Goal: Task Accomplishment & Management: Complete application form

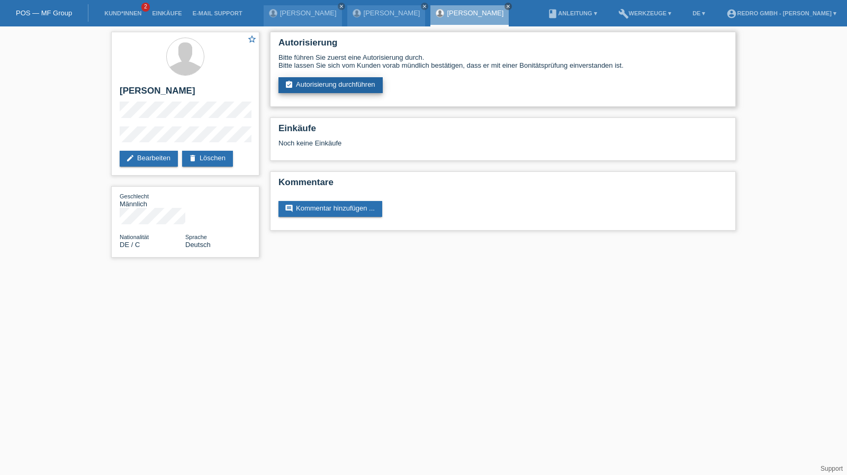
click at [350, 83] on link "assignment_turned_in Autorisierung durchführen" at bounding box center [330, 85] width 104 height 16
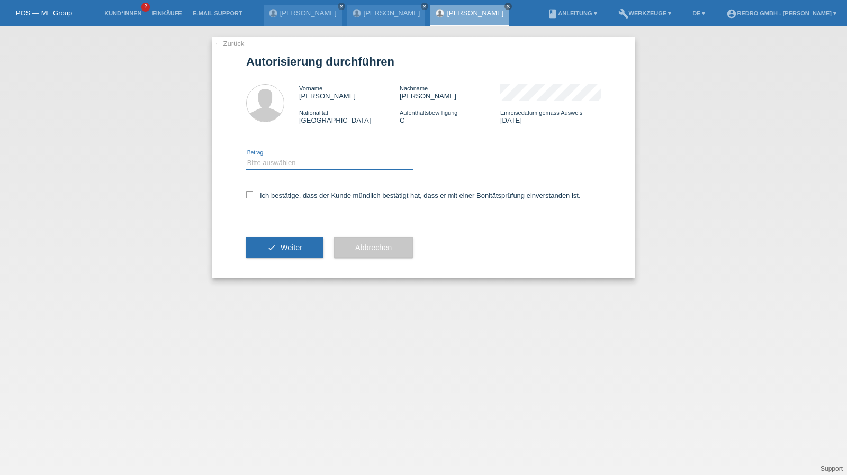
click at [268, 166] on select "Bitte auswählen CHF 1.00 - CHF 499.00 CHF 500.00 - CHF 1'999.00 CHF 2'000.00 - …" at bounding box center [329, 163] width 167 height 13
click at [246, 157] on select "Bitte auswählen CHF 1.00 - CHF 499.00 CHF 500.00 - CHF 1'999.00 CHF 2'000.00 - …" at bounding box center [329, 163] width 167 height 13
click at [280, 166] on select "Bitte auswählen CHF 1.00 - CHF 499.00 CHF 500.00 - CHF 1'999.00 CHF 2'000.00 - …" at bounding box center [329, 163] width 167 height 13
select select "1"
click at [246, 157] on select "Bitte auswählen CHF 1.00 - CHF 499.00 CHF 500.00 - CHF 1'999.00 CHF 2'000.00 - …" at bounding box center [329, 163] width 167 height 13
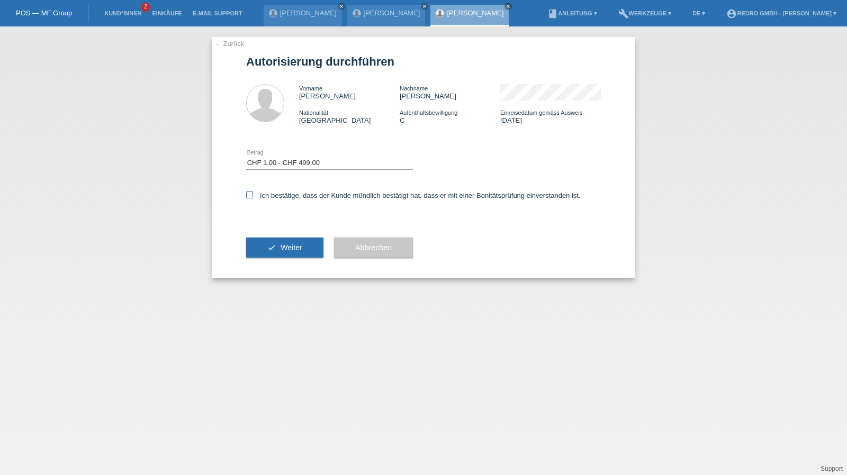
click at [276, 197] on label "Ich bestätige, dass der Kunde mündlich bestätigt hat, dass er mit einer Bonität…" at bounding box center [413, 196] width 335 height 8
click at [253, 197] on input "Ich bestätige, dass der Kunde mündlich bestätigt hat, dass er mit einer Bonität…" at bounding box center [249, 195] width 7 height 7
checkbox input "true"
click at [281, 258] on div "check Weiter" at bounding box center [284, 247] width 77 height 61
click at [282, 247] on span "Weiter" at bounding box center [292, 248] width 22 height 8
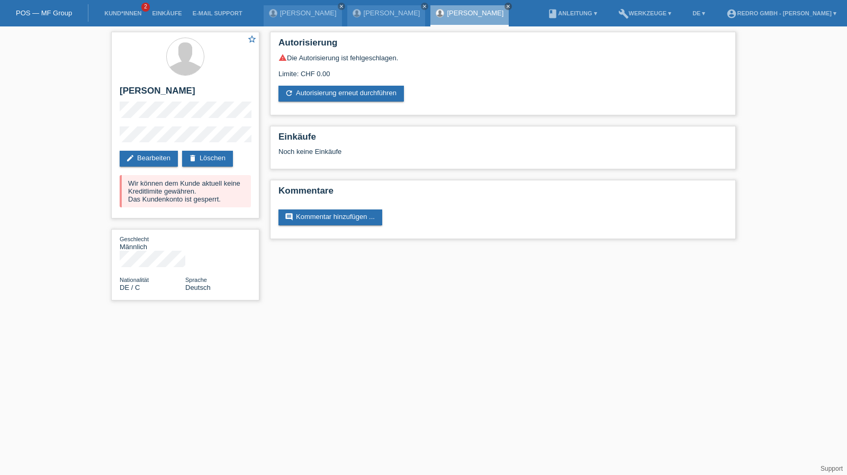
click at [129, 13] on link "Kund*innen" at bounding box center [123, 13] width 48 height 6
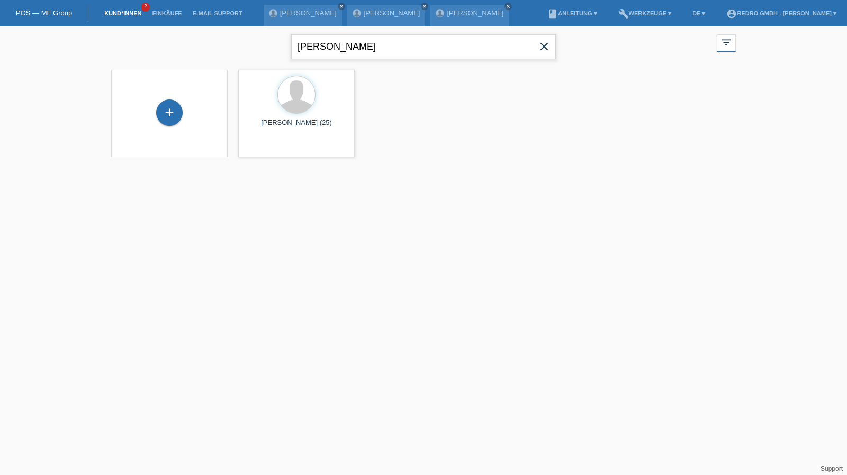
click at [368, 50] on input "[PERSON_NAME]" at bounding box center [423, 46] width 265 height 25
type input "veillance"
click at [260, 149] on span "Anzeigen" at bounding box center [268, 148] width 29 height 8
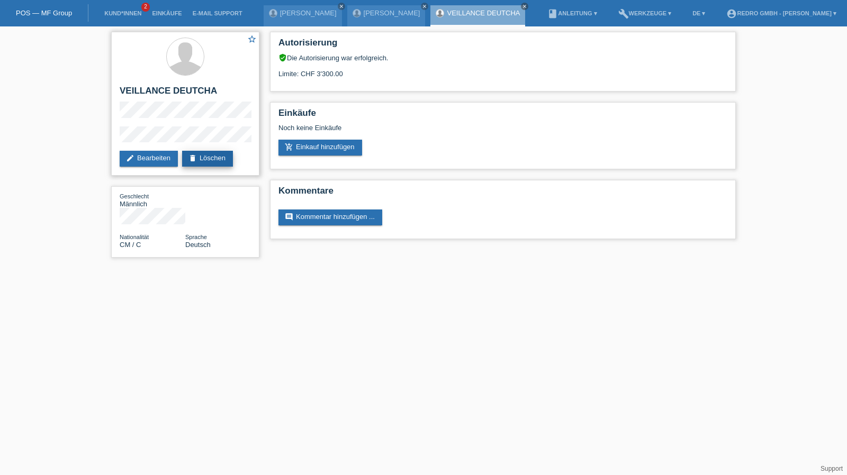
click at [201, 156] on link "delete Löschen" at bounding box center [207, 159] width 51 height 16
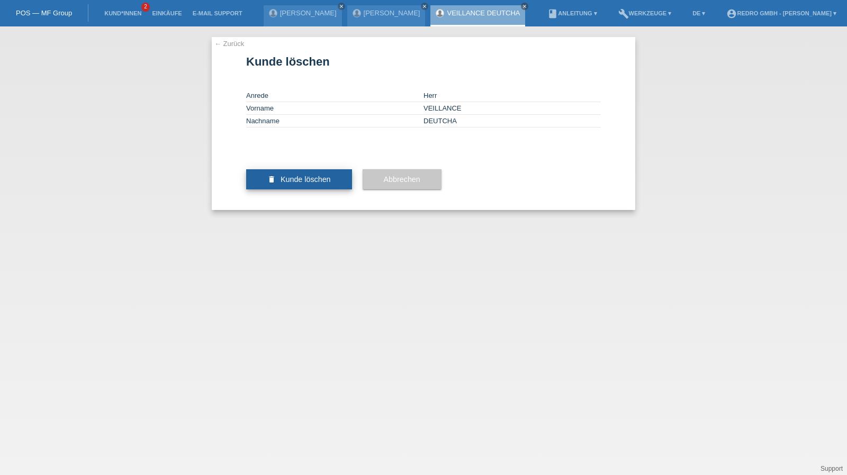
click at [292, 190] on button "delete Kunde löschen" at bounding box center [299, 179] width 106 height 20
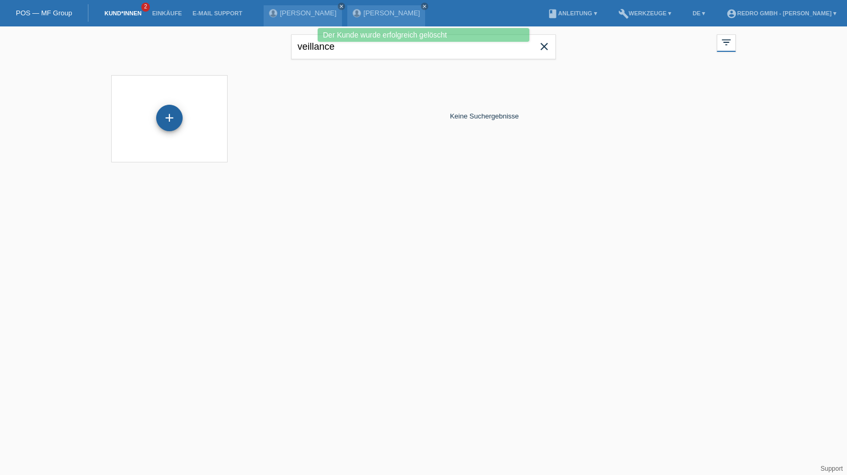
click at [164, 114] on div "+" at bounding box center [169, 118] width 26 height 26
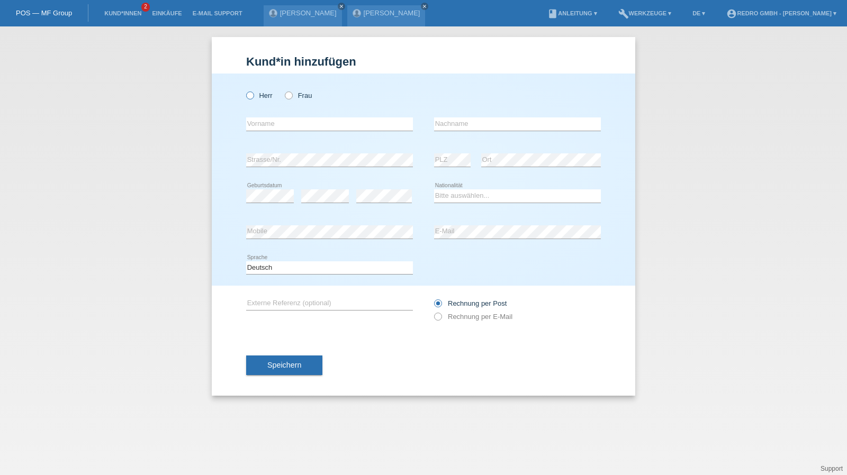
click at [261, 99] on label "Herr" at bounding box center [259, 96] width 26 height 8
click at [253, 98] on input "Herr" at bounding box center [249, 95] width 7 height 7
radio input "true"
click at [264, 123] on input "text" at bounding box center [329, 124] width 167 height 13
type input "Veillance"
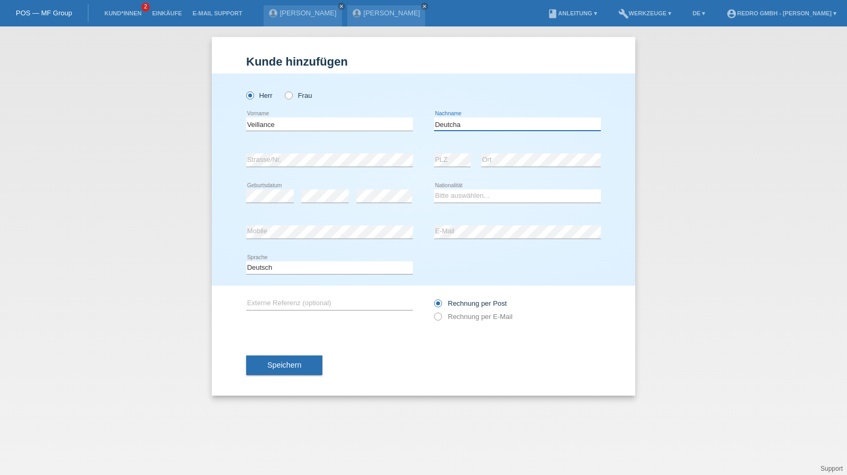
type input "Deutcha"
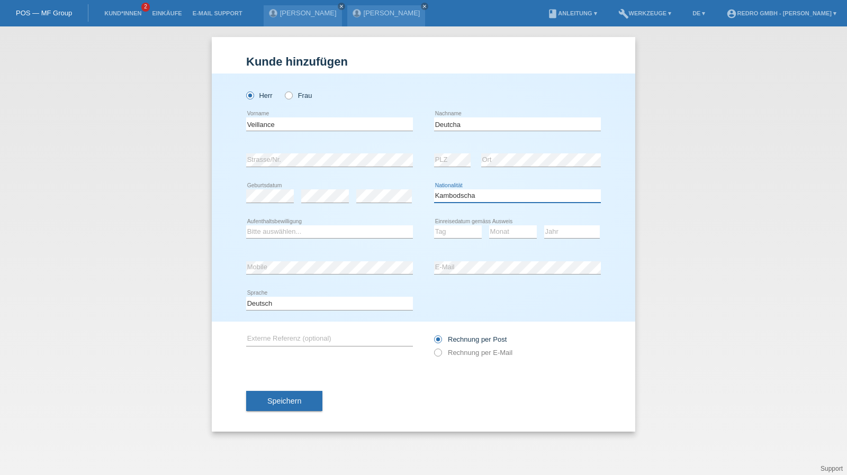
select select "CM"
select select "B"
select select "01"
select select "2022"
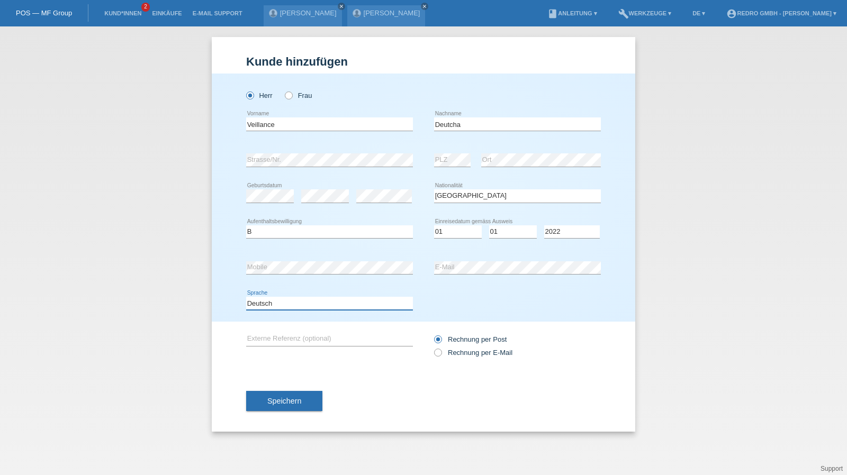
click at [281, 303] on select "Deutsch Français Italiano English" at bounding box center [329, 303] width 167 height 13
select select "fr"
click at [246, 297] on select "Deutsch Français Italiano English" at bounding box center [329, 303] width 167 height 13
click at [292, 399] on span "Speichern" at bounding box center [284, 401] width 34 height 8
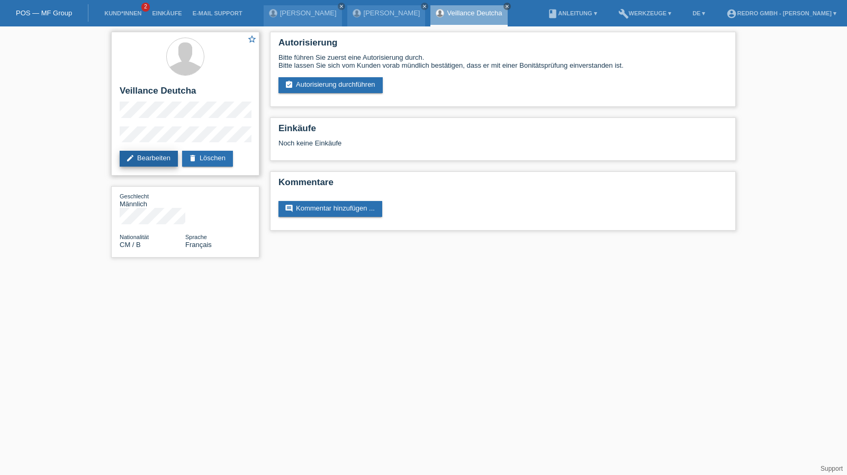
click at [147, 157] on link "edit Bearbeiten" at bounding box center [149, 159] width 58 height 16
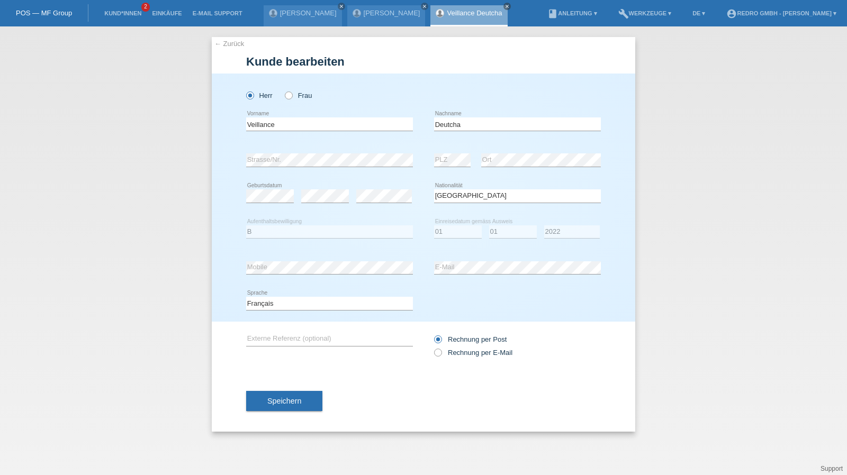
select select "CM"
select select "B"
select select "01"
select select "2022"
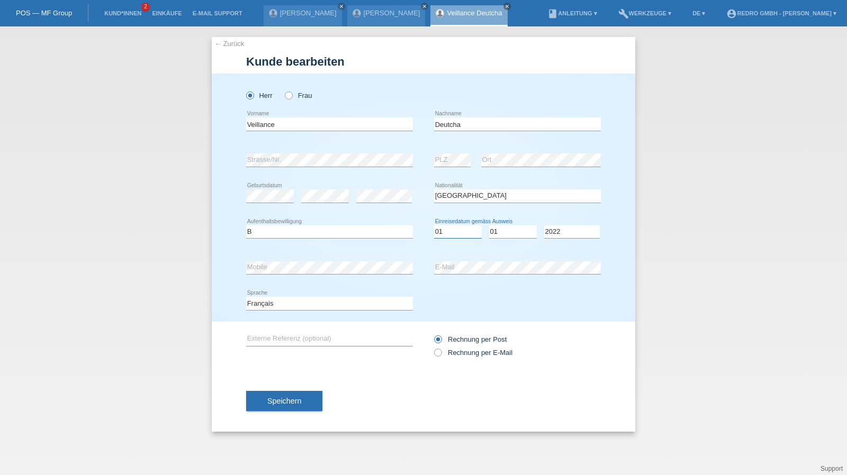
click at [466, 231] on select "Tag 01 02 03 04 05 06 07 08 09 10 11" at bounding box center [458, 232] width 48 height 13
select select "19"
select select "09"
select select "2021"
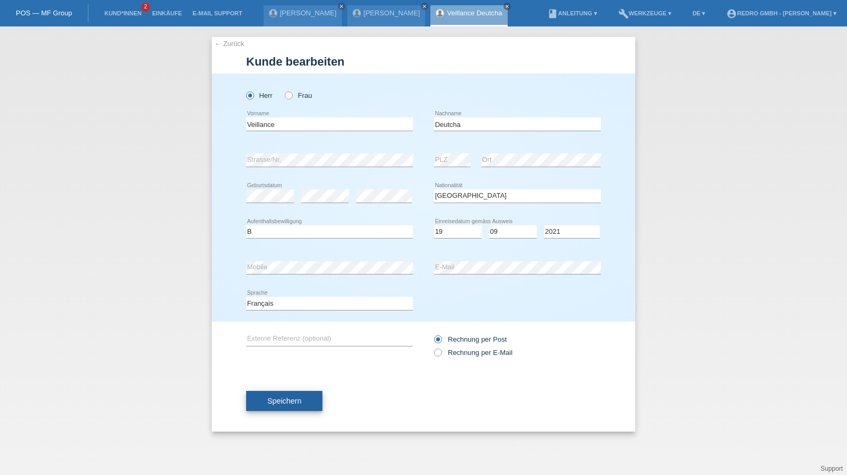
click at [299, 410] on button "Speichern" at bounding box center [284, 401] width 76 height 20
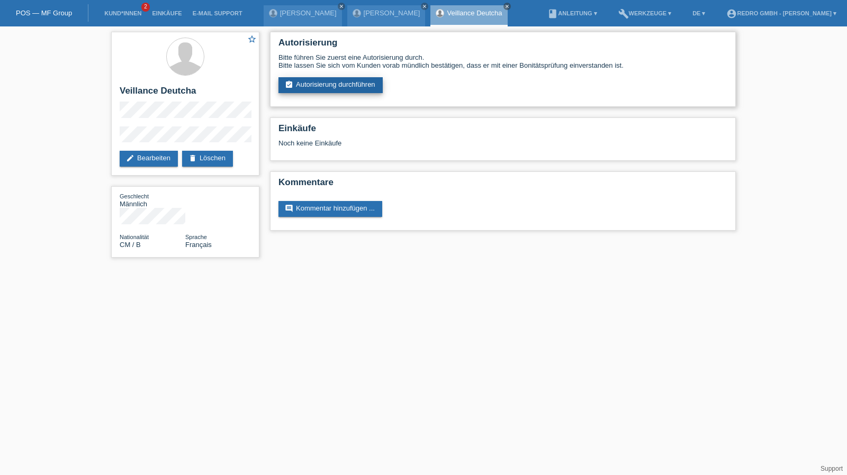
click at [322, 92] on link "assignment_turned_in Autorisierung durchführen" at bounding box center [330, 85] width 104 height 16
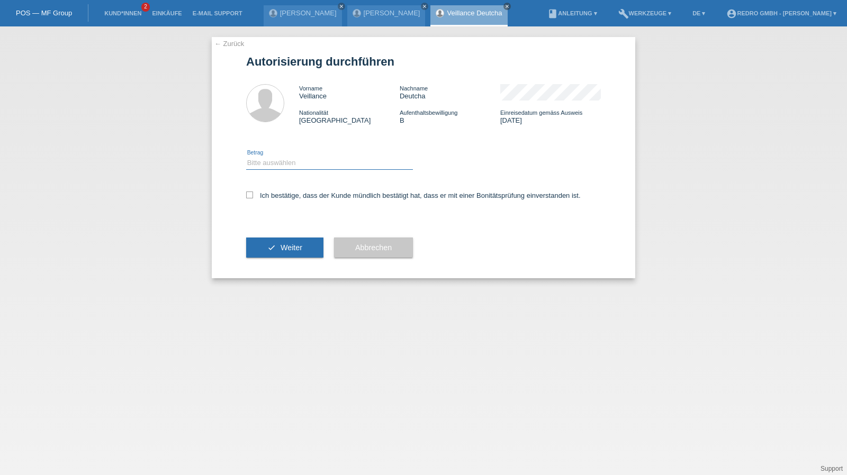
click at [290, 167] on select "Bitte auswählen CHF 1.00 - CHF 499.00 CHF 500.00 - CHF 1'999.00 CHF 2'000.00 - …" at bounding box center [329, 163] width 167 height 13
select select "1"
click at [246, 157] on select "Bitte auswählen CHF 1.00 - CHF 499.00 CHF 500.00 - CHF 1'999.00 CHF 2'000.00 - …" at bounding box center [329, 163] width 167 height 13
click at [277, 194] on label "Ich bestätige, dass der Kunde mündlich bestätigt hat, dass er mit einer Bonität…" at bounding box center [413, 196] width 335 height 8
click at [253, 194] on input "Ich bestätige, dass der Kunde mündlich bestätigt hat, dass er mit einer Bonität…" at bounding box center [249, 195] width 7 height 7
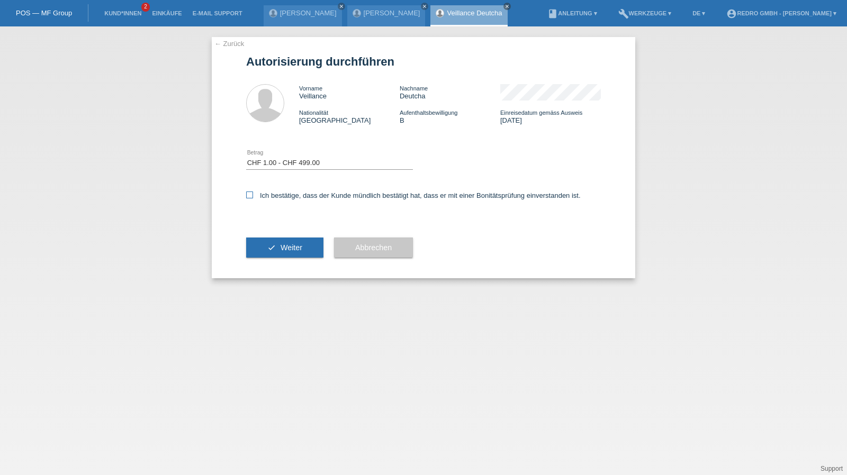
checkbox input "true"
click at [275, 245] on button "check Weiter" at bounding box center [284, 248] width 77 height 20
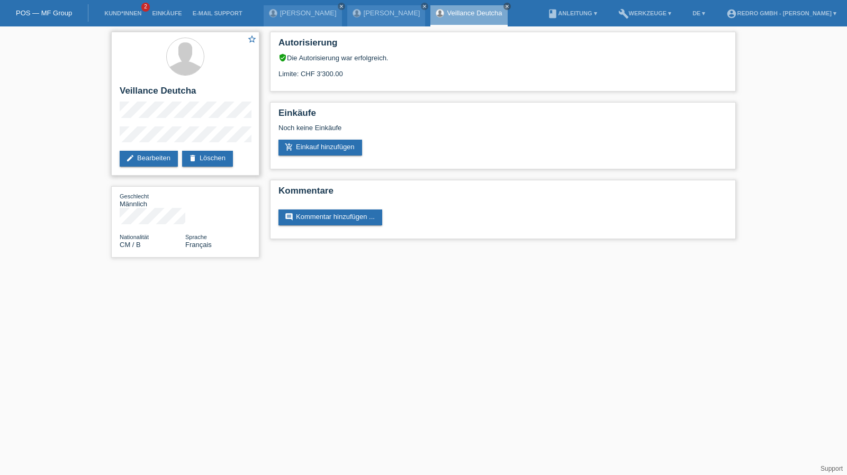
click at [186, 92] on h2 "Veillance Deutcha" at bounding box center [185, 94] width 131 height 16
copy h2 "Deutcha"
click at [159, 88] on h2 "Veillance Deutcha" at bounding box center [185, 94] width 131 height 16
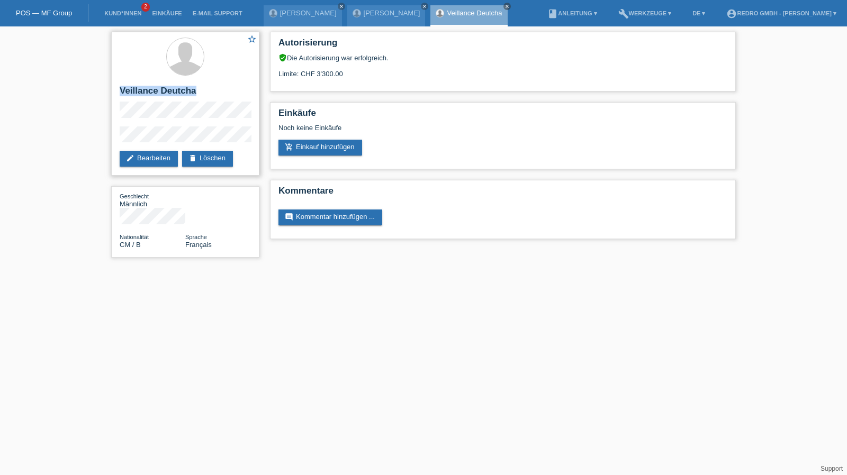
drag, startPoint x: 159, startPoint y: 88, endPoint x: 154, endPoint y: 60, distance: 28.5
click at [159, 88] on h2 "Veillance Deutcha" at bounding box center [185, 94] width 131 height 16
copy div "Veillance Deutcha"
click at [134, 127] on div "star_border Veillance Deutcha edit Bearbeiten delete Löschen" at bounding box center [185, 104] width 148 height 144
drag, startPoint x: 177, startPoint y: 124, endPoint x: 101, endPoint y: 139, distance: 77.2
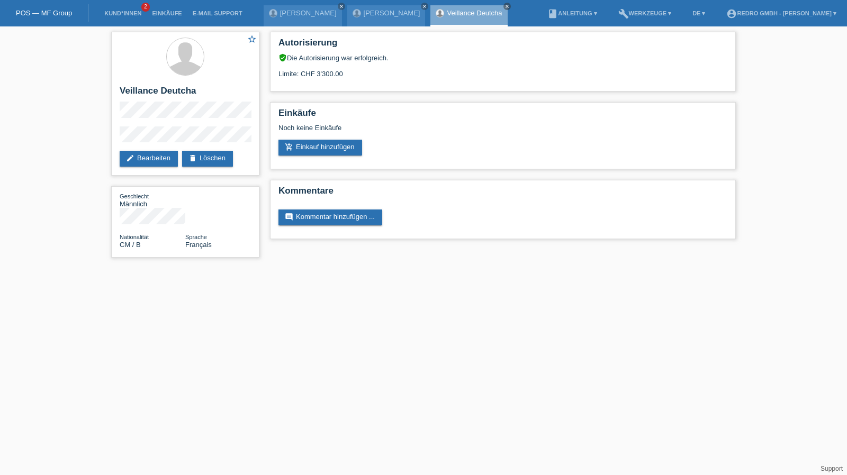
click at [101, 139] on div "star_border Veillance Deutcha edit Bearbeiten delete Löschen Geschlecht Männlic…" at bounding box center [423, 147] width 847 height 242
click at [134, 97] on h2 "Veillance Deutcha" at bounding box center [185, 94] width 131 height 16
copy h2 "Veillance"
click at [143, 89] on h2 "Veillance Deutcha" at bounding box center [185, 94] width 131 height 16
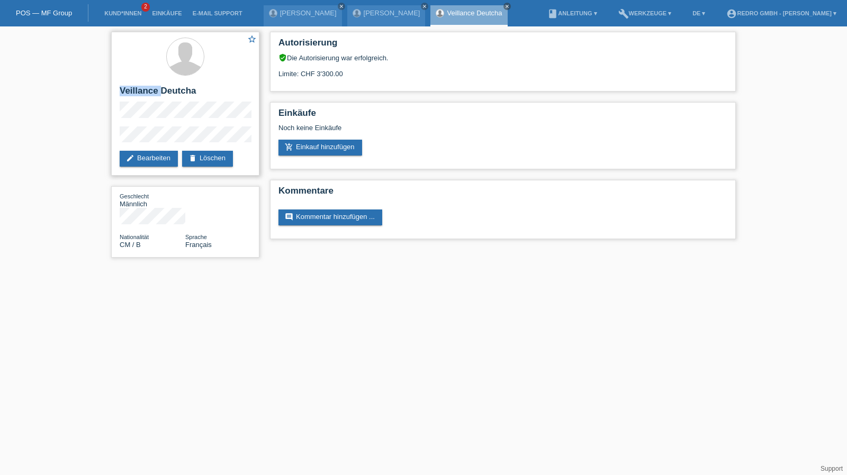
click at [143, 89] on h2 "Veillance Deutcha" at bounding box center [185, 94] width 131 height 16
drag, startPoint x: 115, startPoint y: 17, endPoint x: 118, endPoint y: 10, distance: 8.2
click at [115, 17] on li "Kund*innen 2" at bounding box center [123, 13] width 48 height 27
click at [118, 9] on li "Kund*innen 2" at bounding box center [123, 13] width 48 height 27
click at [118, 11] on link "Kund*innen" at bounding box center [123, 13] width 48 height 6
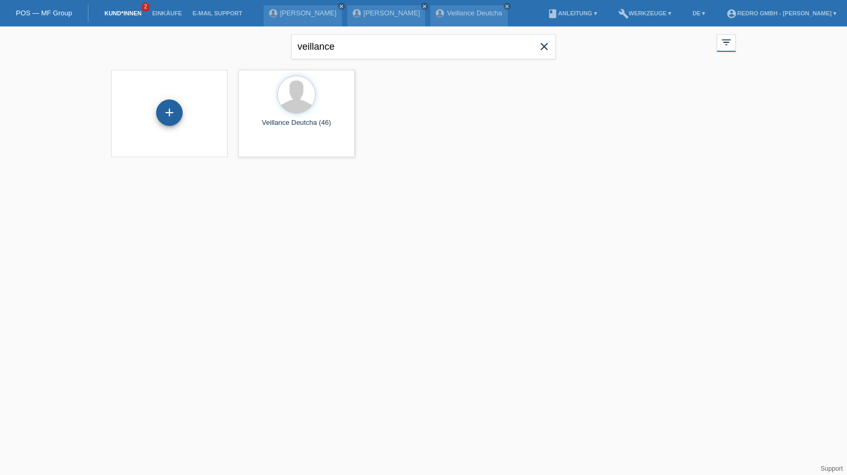
click at [161, 109] on div "+" at bounding box center [169, 113] width 25 height 18
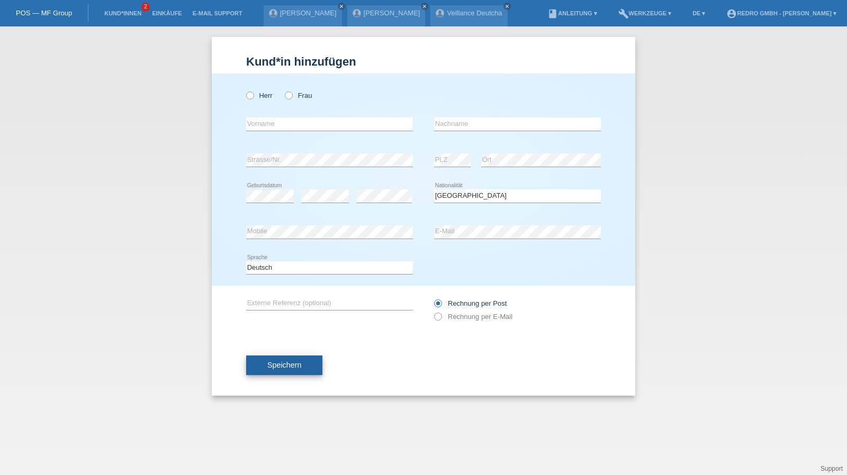
click at [294, 365] on span "Speichern" at bounding box center [284, 365] width 34 height 8
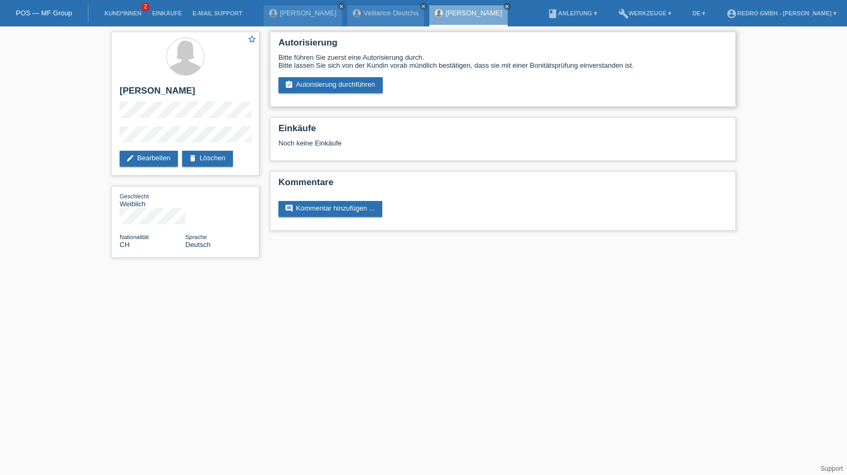
click at [322, 94] on div "Autorisierung Bitte führen Sie zuerst eine Autorisierung durch. Bitte lassen Si…" at bounding box center [503, 69] width 466 height 75
click at [322, 91] on link "assignment_turned_in Autorisierung durchführen" at bounding box center [330, 85] width 104 height 16
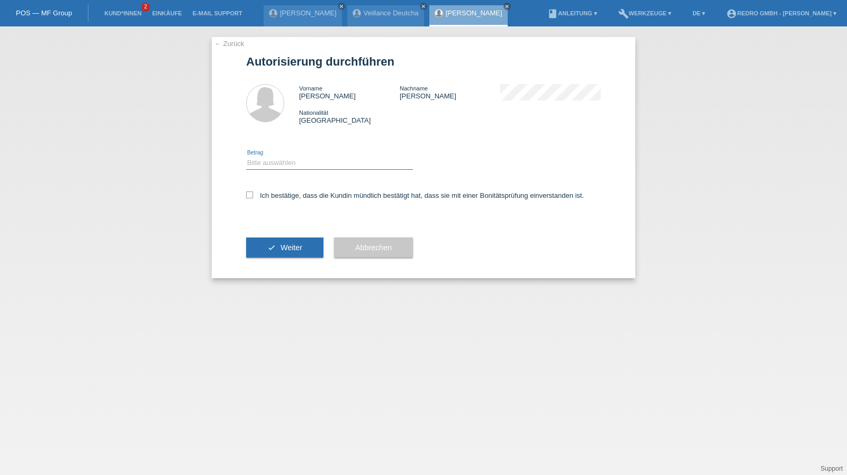
click at [282, 161] on select "Bitte auswählen CHF 1.00 - CHF 499.00 CHF 500.00 - CHF 1'999.00 CHF 2'000.00 - …" at bounding box center [329, 163] width 167 height 13
select select "1"
click at [246, 157] on select "Bitte auswählen CHF 1.00 - CHF 499.00 CHF 500.00 - CHF 1'999.00 CHF 2'000.00 - …" at bounding box center [329, 163] width 167 height 13
click at [271, 196] on label "Ich bestätige, dass die Kundin mündlich bestätigt hat, dass sie mit einer Bonit…" at bounding box center [415, 196] width 338 height 8
click at [253, 196] on input "Ich bestätige, dass die Kundin mündlich bestätigt hat, dass sie mit einer Bonit…" at bounding box center [249, 195] width 7 height 7
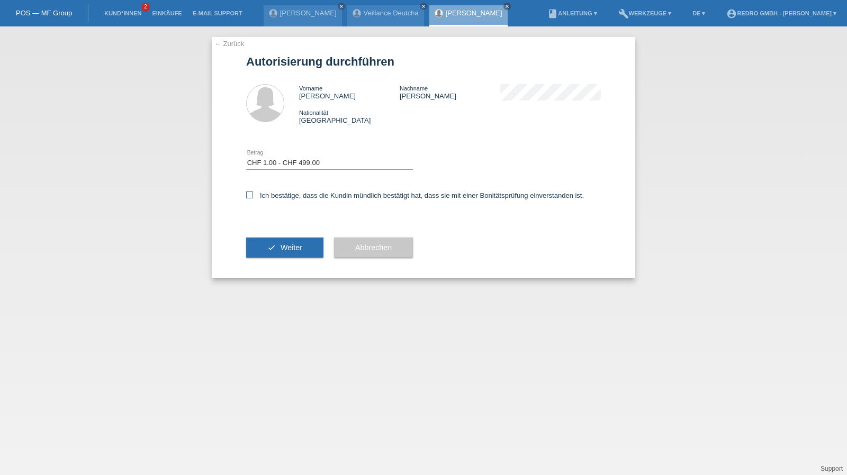
checkbox input "true"
click at [270, 245] on button "check Weiter" at bounding box center [284, 248] width 77 height 20
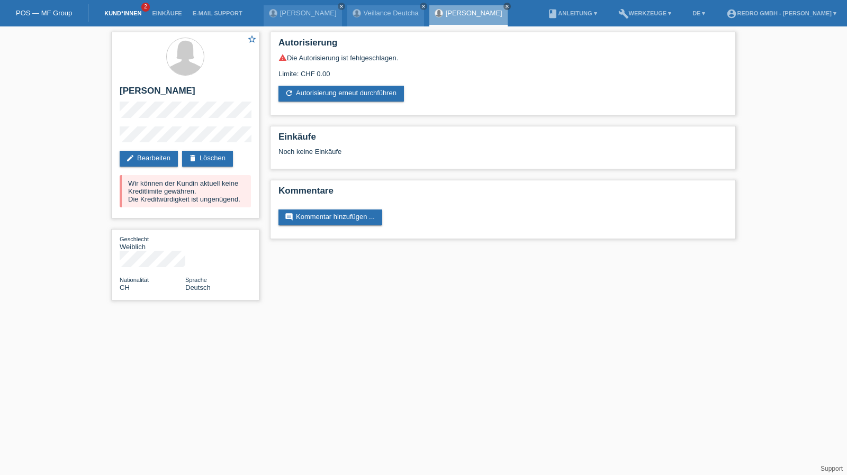
click at [124, 13] on link "Kund*innen" at bounding box center [123, 13] width 48 height 6
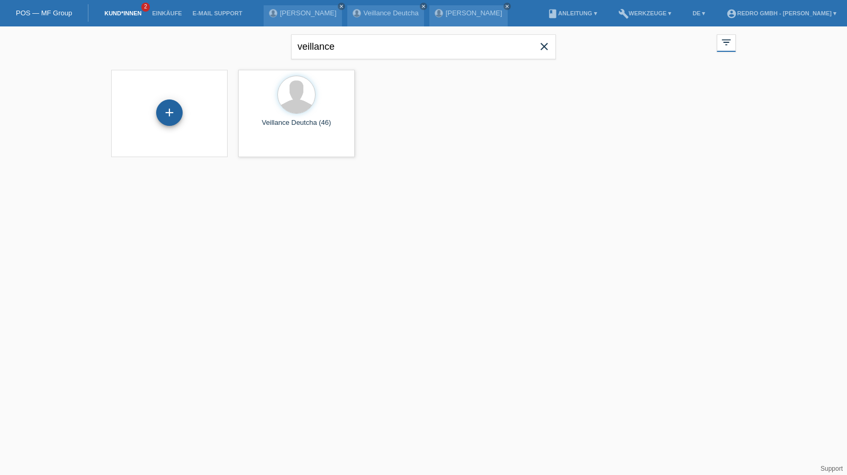
click at [175, 123] on div "+" at bounding box center [169, 113] width 26 height 26
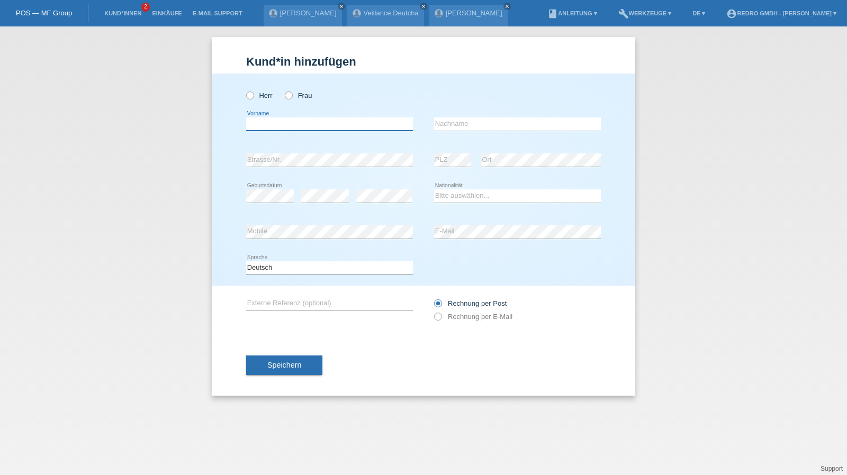
click at [330, 128] on input "text" at bounding box center [329, 124] width 167 height 13
type input "[PERSON_NAME]"
click at [454, 191] on select "Bitte auswählen... Schweiz Deutschland Liechtenstein Österreich ------------ Af…" at bounding box center [517, 196] width 167 height 13
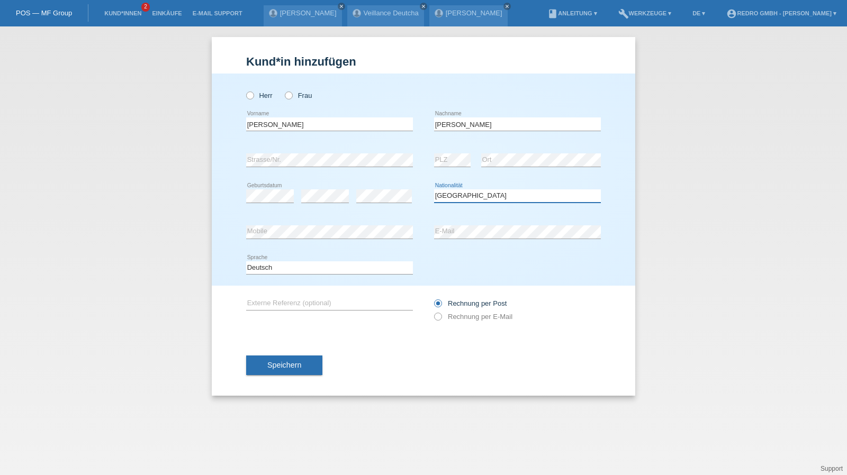
select select "PH"
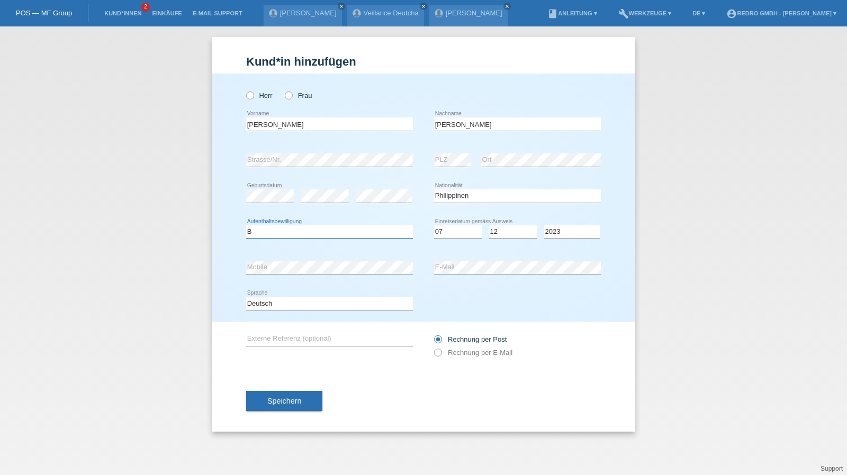
select select "B"
select select "07"
select select "12"
select select "2021"
click at [288, 304] on select "Deutsch Français Italiano English" at bounding box center [329, 303] width 167 height 13
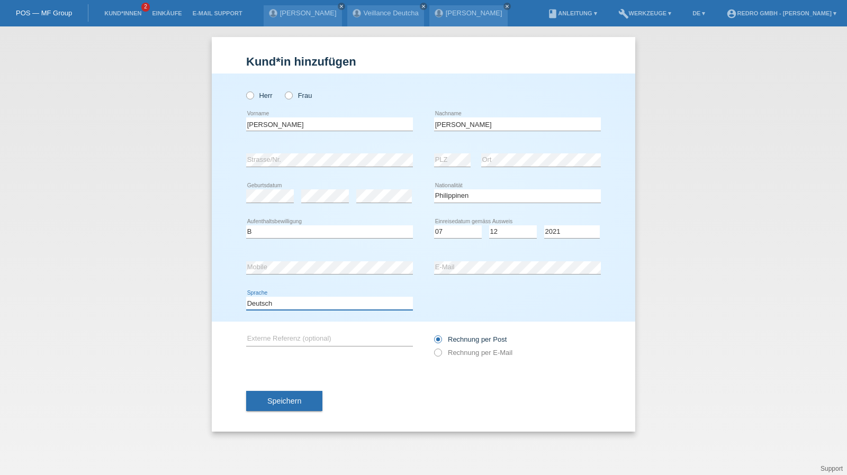
select select "it"
click at [246, 297] on select "Deutsch Français Italiano English" at bounding box center [329, 303] width 167 height 13
click at [280, 394] on button "Speichern" at bounding box center [284, 401] width 76 height 20
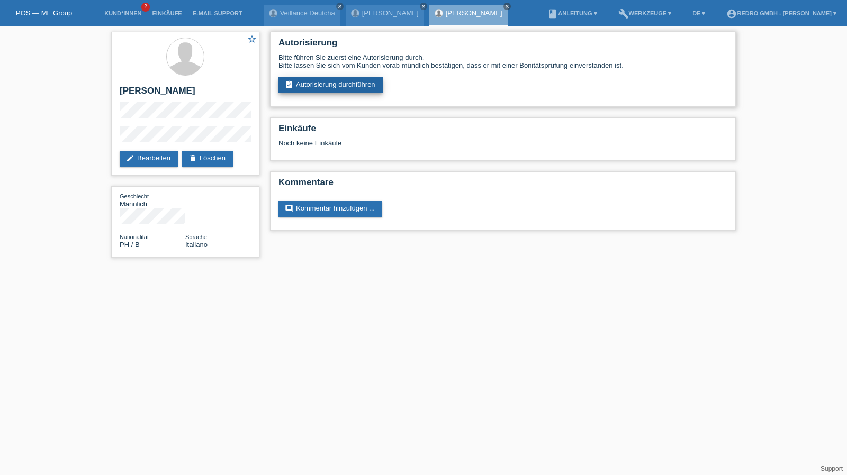
click at [329, 85] on link "assignment_turned_in Autorisierung durchführen" at bounding box center [330, 85] width 104 height 16
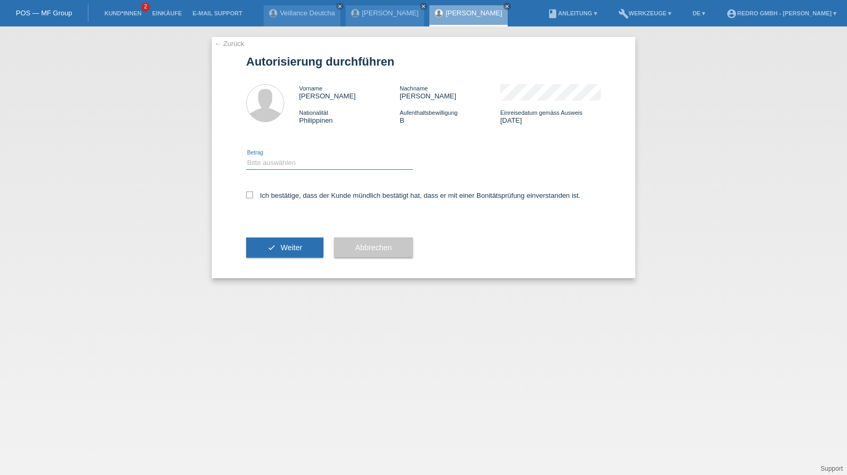
click at [289, 163] on select "Bitte auswählen CHF 1.00 - CHF 499.00 CHF 500.00 - CHF 1'999.00 CHF 2'000.00 - …" at bounding box center [329, 163] width 167 height 13
select select "1"
click at [246, 157] on select "Bitte auswählen CHF 1.00 - CHF 499.00 CHF 500.00 - CHF 1'999.00 CHF 2'000.00 - …" at bounding box center [329, 163] width 167 height 13
drag, startPoint x: 285, startPoint y: 195, endPoint x: 262, endPoint y: 221, distance: 34.9
click at [285, 196] on label "Ich bestätige, dass der Kunde mündlich bestätigt hat, dass er mit einer Bonität…" at bounding box center [413, 196] width 335 height 8
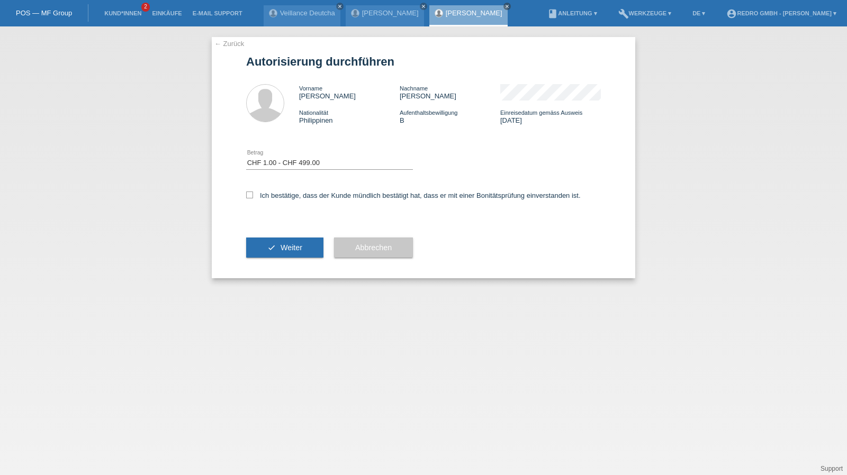
click at [253, 196] on input "Ich bestätige, dass der Kunde mündlich bestätigt hat, dass er mit einer Bonität…" at bounding box center [249, 195] width 7 height 7
checkbox input "true"
click at [254, 233] on div "check Weiter" at bounding box center [284, 247] width 77 height 61
click at [255, 245] on button "check Weiter" at bounding box center [284, 248] width 77 height 20
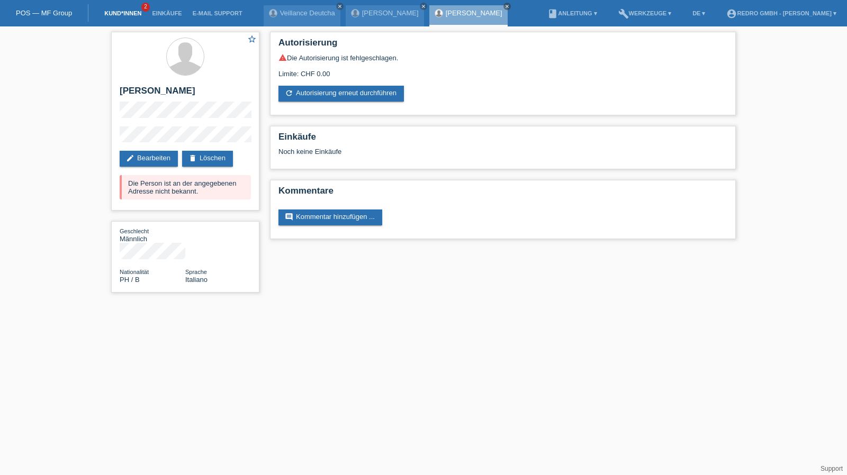
click at [114, 15] on link "Kund*innen" at bounding box center [123, 13] width 48 height 6
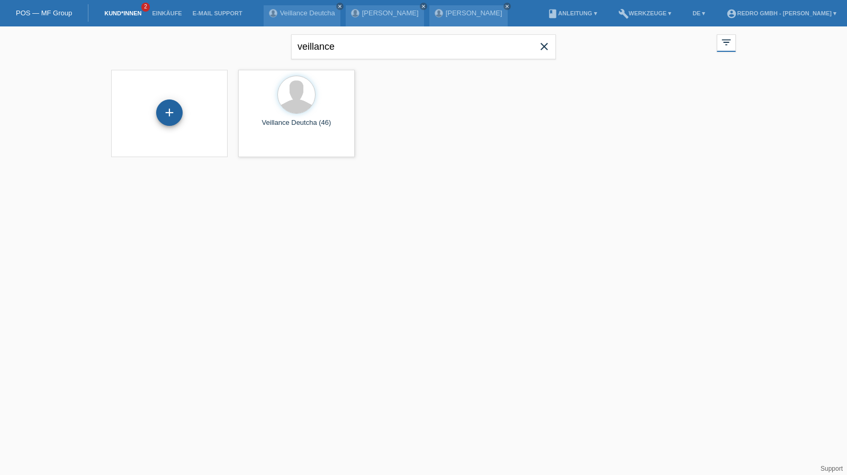
click at [173, 112] on div "+" at bounding box center [169, 113] width 26 height 26
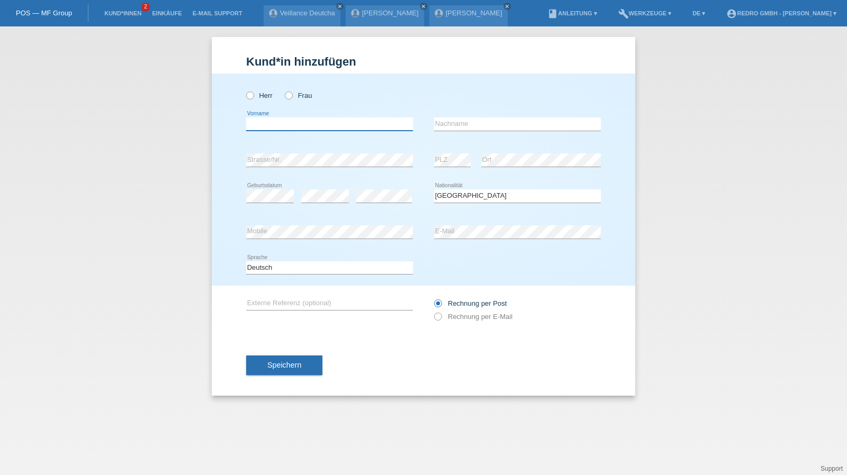
click at [317, 125] on input "text" at bounding box center [329, 124] width 167 height 13
click at [493, 124] on input "text" at bounding box center [517, 124] width 167 height 13
type input "Simonazzi"
click at [505, 125] on input "[PERSON_NAME]" at bounding box center [517, 124] width 167 height 13
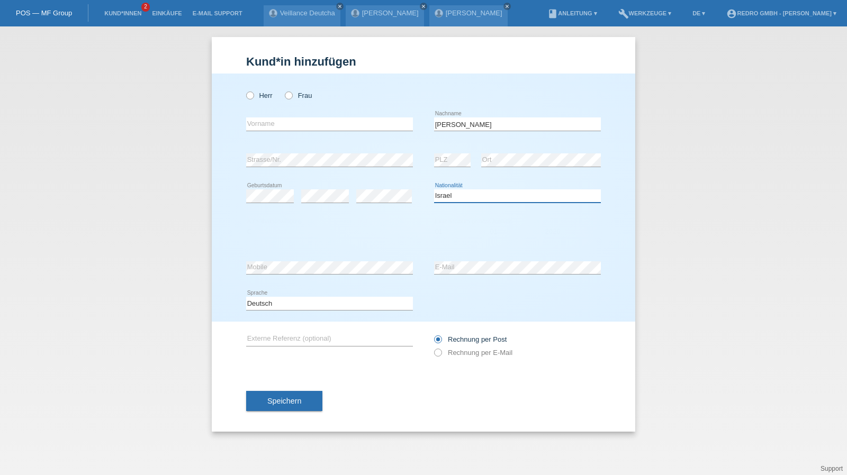
select select "IT"
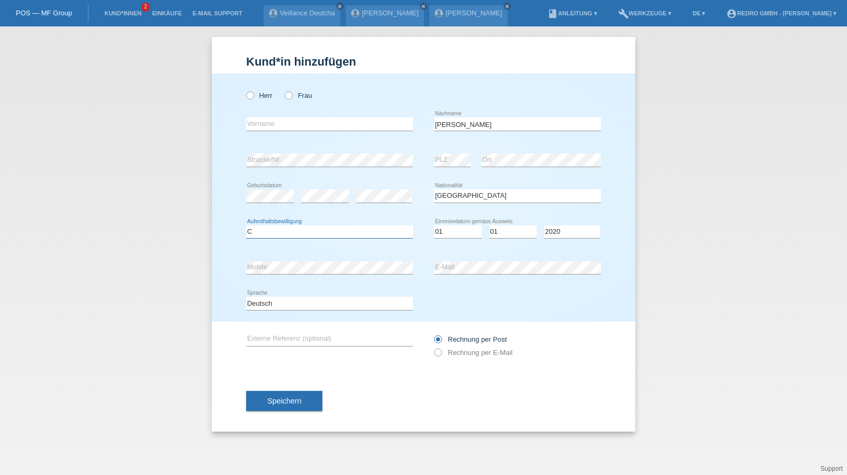
select select "C"
select select "20"
select select "06"
select select "2013"
click at [298, 304] on select "Deutsch Français Italiano English" at bounding box center [329, 303] width 167 height 13
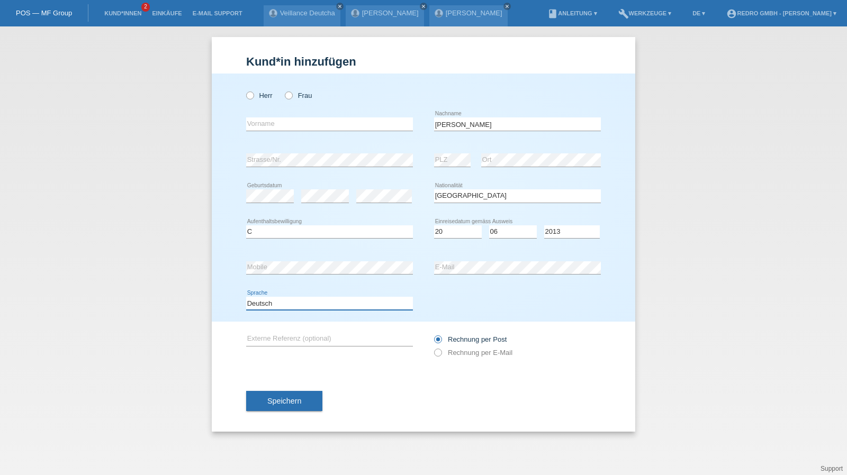
select select "it"
click at [246, 297] on select "Deutsch Français Italiano English" at bounding box center [329, 303] width 167 height 13
click at [283, 405] on button "Speichern" at bounding box center [284, 401] width 76 height 20
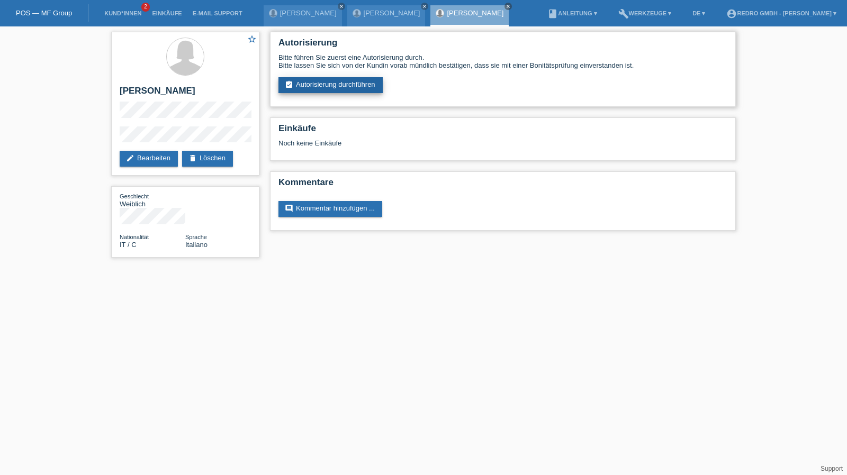
click at [361, 79] on link "assignment_turned_in Autorisierung durchführen" at bounding box center [330, 85] width 104 height 16
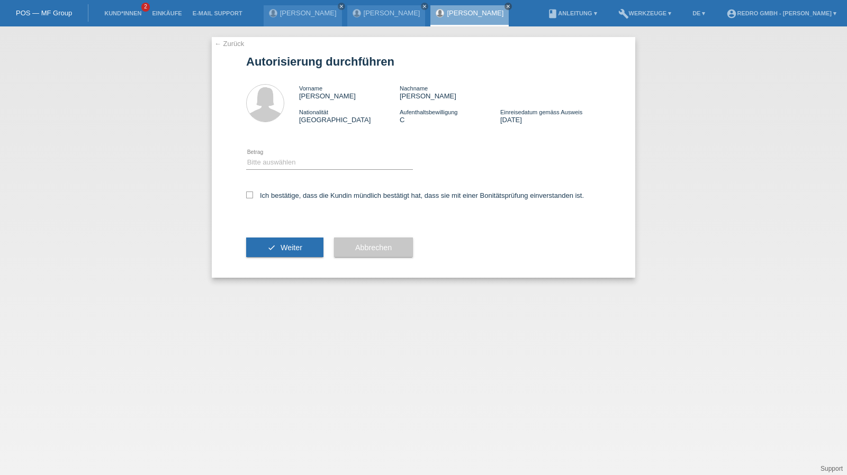
click at [331, 78] on div "Vorname [PERSON_NAME] Nachname [PERSON_NAME] Nationalität [GEOGRAPHIC_DATA] Auf…" at bounding box center [423, 104] width 355 height 61
click at [305, 167] on select "Bitte auswählen CHF 1.00 - CHF 499.00 CHF 500.00 - CHF 1'999.00 CHF 2'000.00 - …" at bounding box center [329, 163] width 167 height 13
select select "1"
click at [246, 157] on select "Bitte auswählen CHF 1.00 - CHF 499.00 CHF 500.00 - CHF 1'999.00 CHF 2'000.00 - …" at bounding box center [329, 163] width 167 height 13
click at [282, 195] on label "Ich bestätige, dass die Kundin mündlich bestätigt hat, dass sie mit einer Bonit…" at bounding box center [415, 196] width 338 height 8
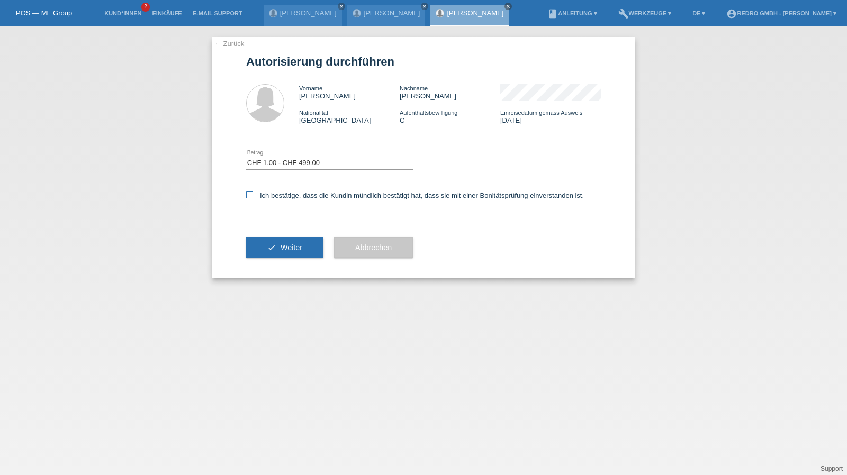
click at [253, 195] on input "Ich bestätige, dass die Kundin mündlich bestätigt hat, dass sie mit einer Bonit…" at bounding box center [249, 195] width 7 height 7
checkbox input "true"
click at [262, 245] on button "check Weiter" at bounding box center [284, 248] width 77 height 20
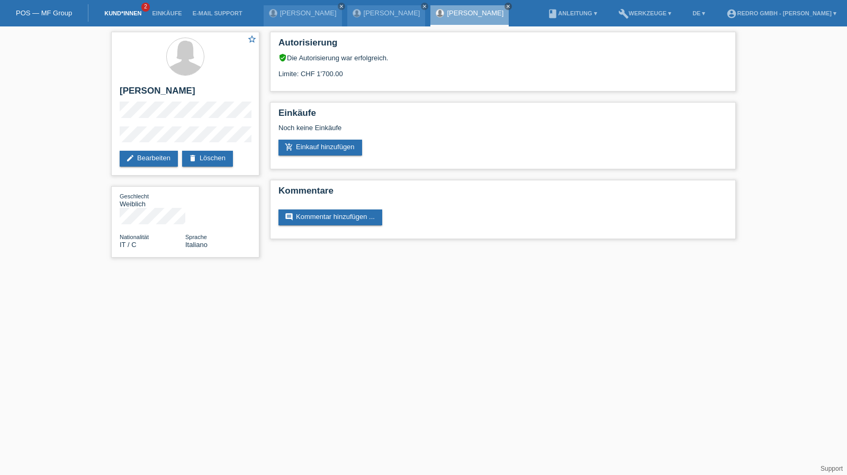
click at [120, 15] on link "Kund*innen" at bounding box center [123, 13] width 48 height 6
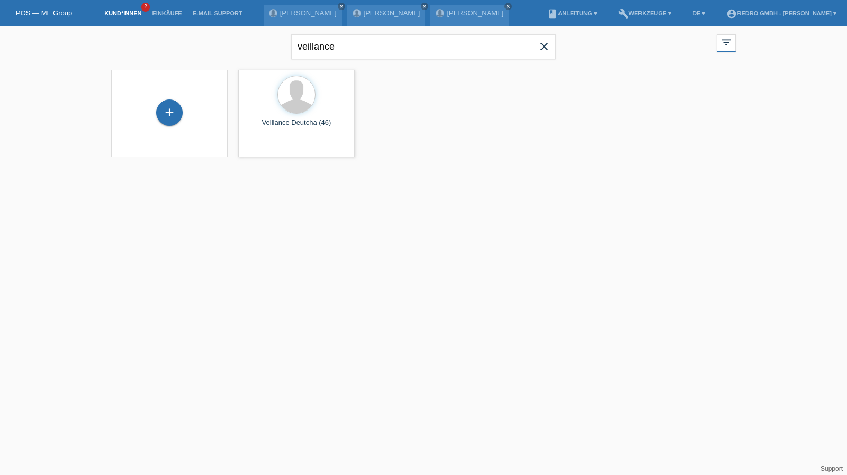
click at [186, 118] on div "+" at bounding box center [170, 114] width 100 height 28
click at [161, 112] on div "+" at bounding box center [169, 113] width 26 height 26
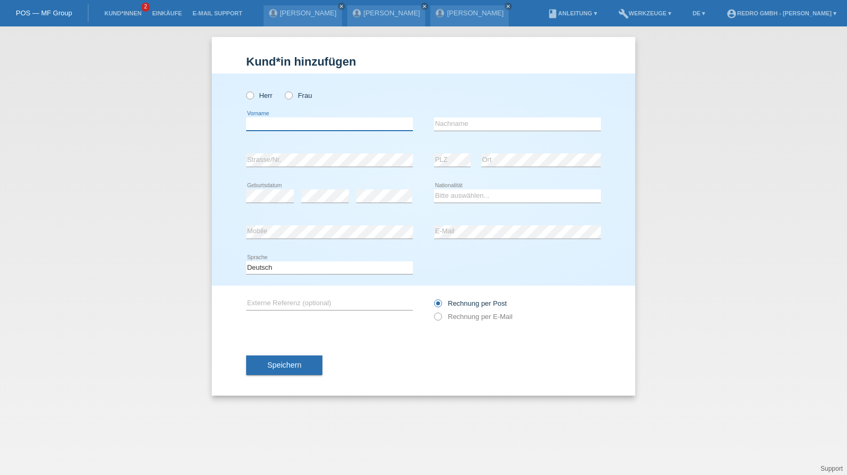
click at [274, 128] on input "text" at bounding box center [329, 124] width 167 height 13
click at [275, 121] on input "text" at bounding box center [329, 124] width 167 height 13
type input "Віола"
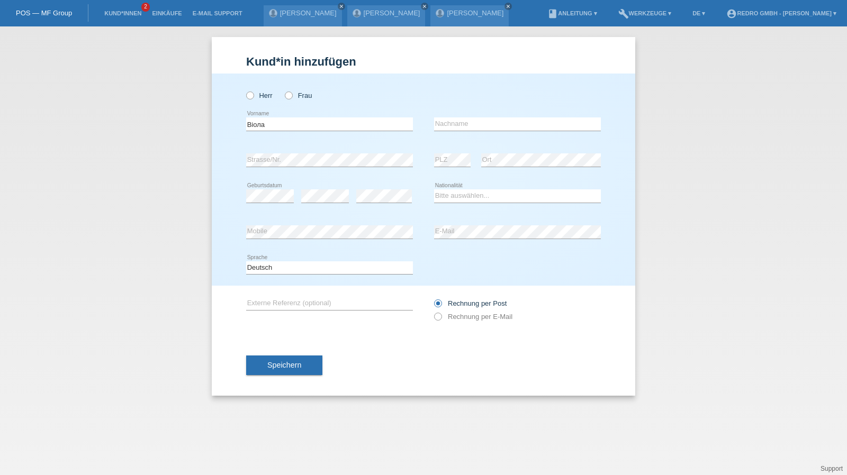
click at [489, 131] on icon at bounding box center [517, 131] width 167 height 1
click at [491, 127] on input "text" at bounding box center [517, 124] width 167 height 13
type input "Гога"
click at [280, 126] on input "Віола" at bounding box center [329, 124] width 167 height 13
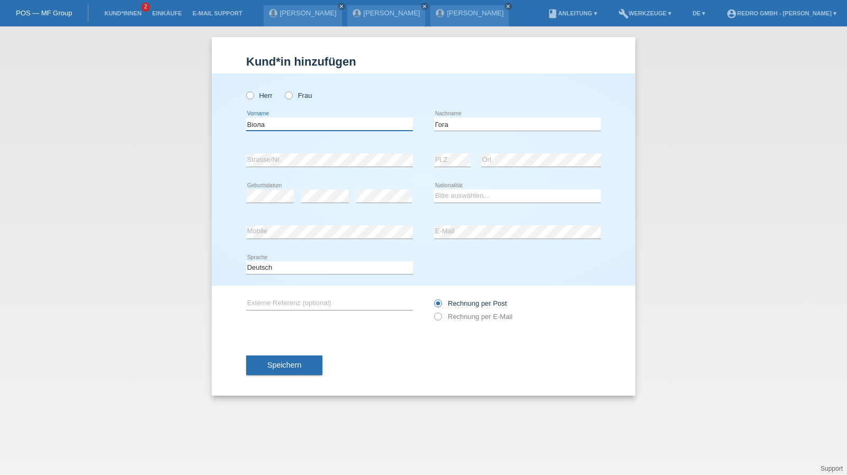
click at [280, 126] on input "Віола" at bounding box center [329, 124] width 167 height 13
type input "Viola"
type input "Goga"
click at [473, 196] on select "Bitte auswählen... Schweiz Deutschland Liechtenstein Österreich ------------ Af…" at bounding box center [517, 196] width 167 height 13
click at [473, 195] on select "Bitte auswählen... Schweiz Deutschland Liechtenstein Österreich ------------ Af…" at bounding box center [517, 196] width 167 height 13
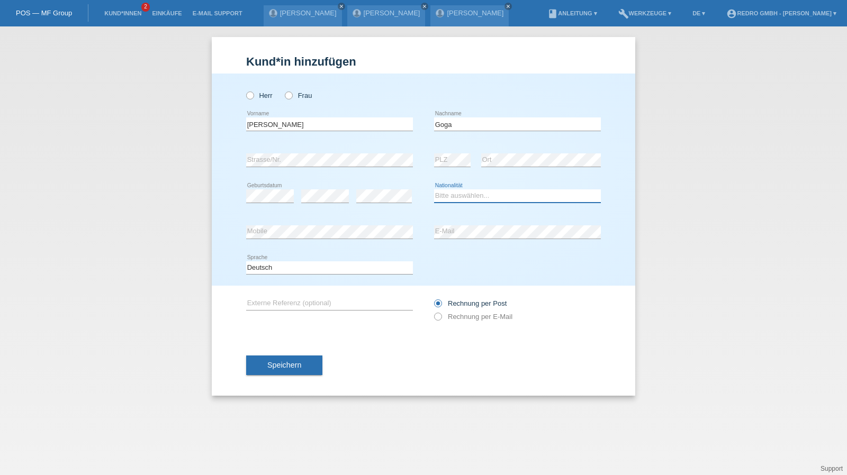
select select "BS"
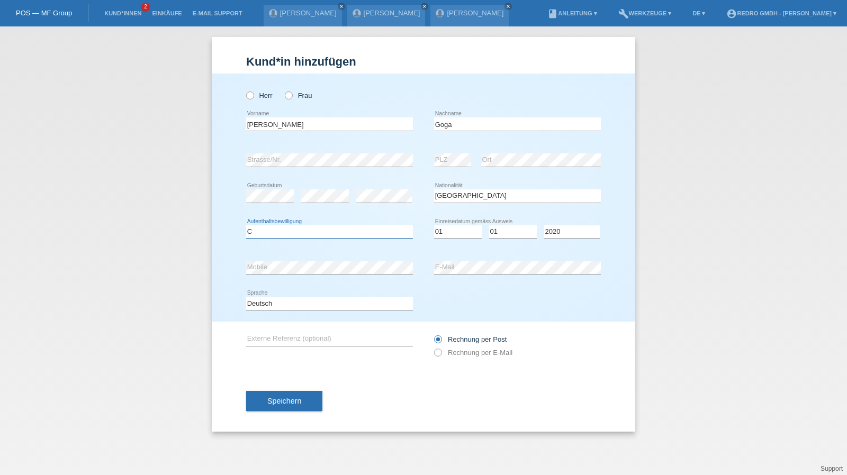
select select "B"
select select "01"
click at [106, 13] on link "Kund*innen" at bounding box center [123, 13] width 48 height 6
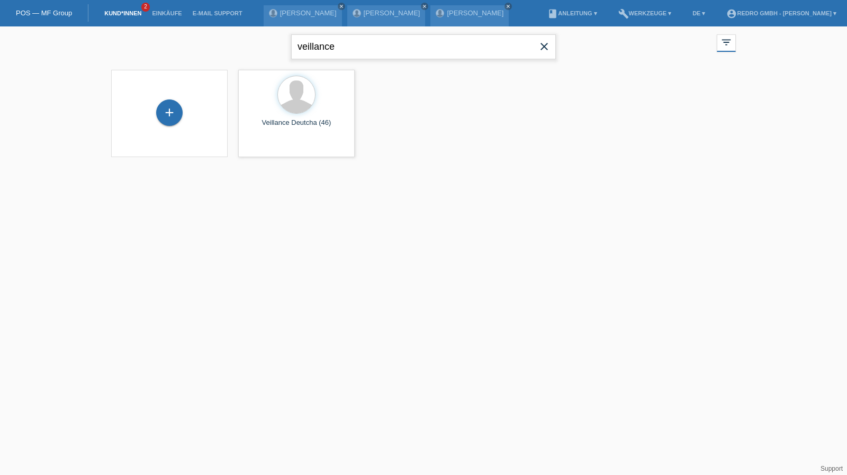
click at [345, 49] on input "veillance" at bounding box center [423, 46] width 265 height 25
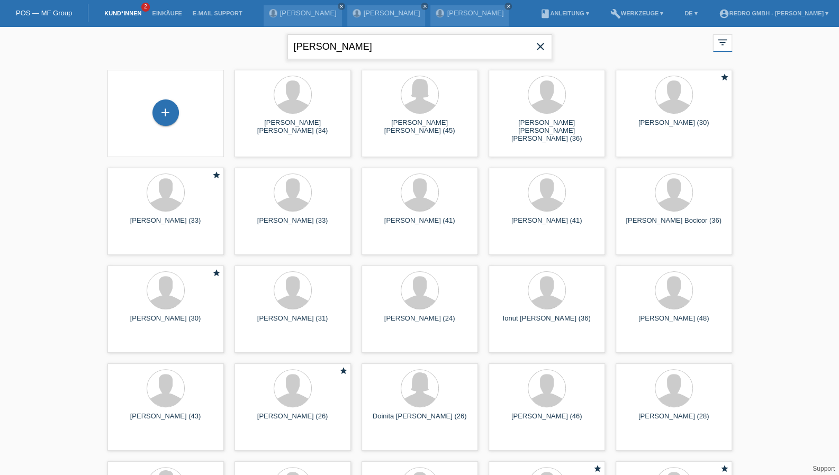
click at [371, 38] on input "[PERSON_NAME]" at bounding box center [419, 46] width 265 height 25
click at [371, 38] on input "adrian" at bounding box center [419, 46] width 265 height 25
type input "cieslak"
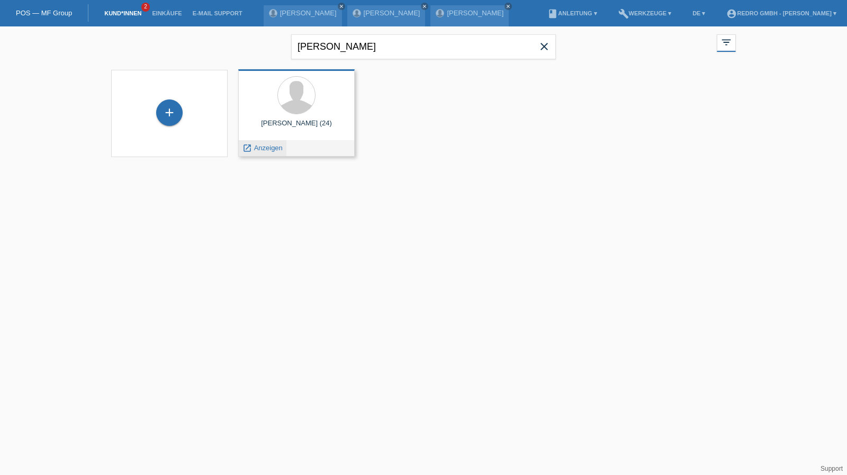
click at [272, 153] on div "launch Anzeigen" at bounding box center [263, 148] width 48 height 16
click at [271, 148] on span "Anzeigen" at bounding box center [268, 148] width 29 height 8
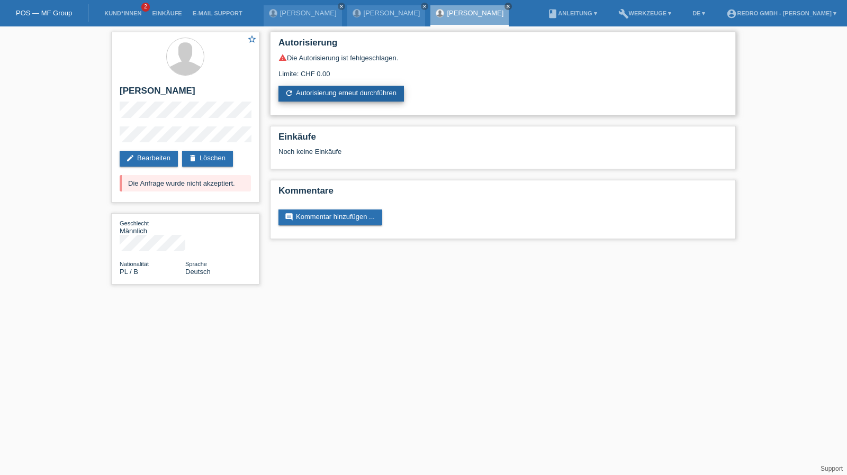
click at [374, 92] on link "refresh Autorisierung erneut durchführen" at bounding box center [340, 94] width 125 height 16
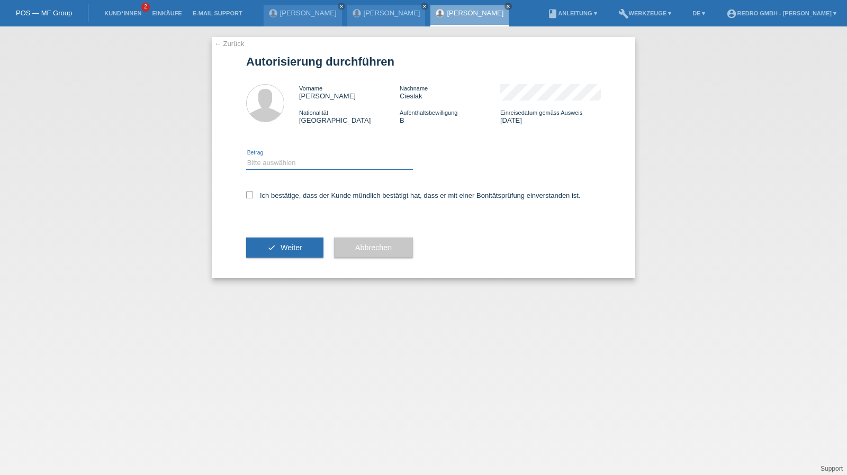
drag, startPoint x: 308, startPoint y: 163, endPoint x: 305, endPoint y: 169, distance: 7.1
click at [308, 163] on select "Bitte auswählen CHF 1.00 - CHF 499.00 CHF 500.00 - CHF 1'999.00 CHF 2'000.00 - …" at bounding box center [329, 163] width 167 height 13
select select "1"
click at [246, 157] on select "Bitte auswählen CHF 1.00 - CHF 499.00 CHF 500.00 - CHF 1'999.00 CHF 2'000.00 - …" at bounding box center [329, 163] width 167 height 13
click at [286, 195] on label "Ich bestätige, dass der Kunde mündlich bestätigt hat, dass er mit einer Bonität…" at bounding box center [413, 196] width 335 height 8
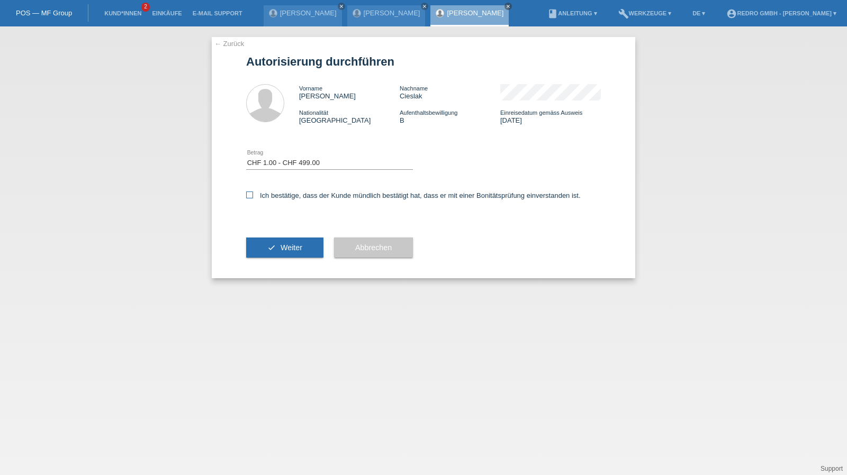
click at [253, 195] on input "Ich bestätige, dass der Kunde mündlich bestätigt hat, dass er mit einer Bonität…" at bounding box center [249, 195] width 7 height 7
checkbox input "true"
click at [278, 245] on button "check Weiter" at bounding box center [284, 248] width 77 height 20
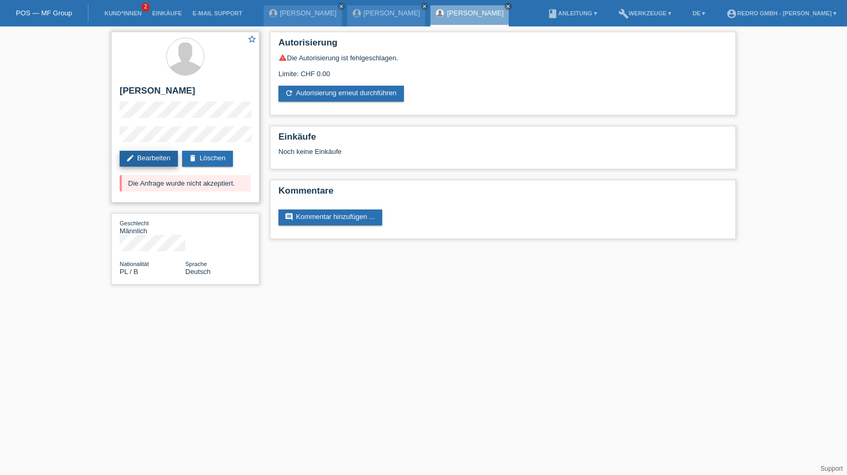
click at [167, 157] on link "edit Bearbeiten" at bounding box center [149, 159] width 58 height 16
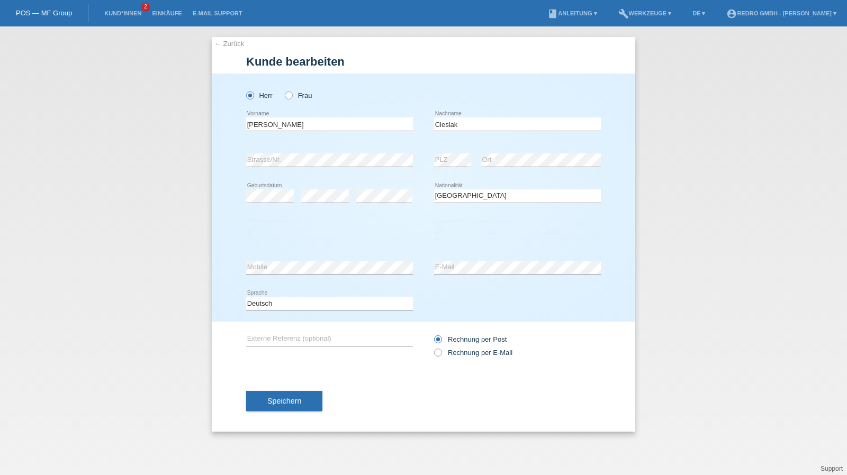
select select "PL"
select select "B"
select select "28"
select select "11"
select select "2021"
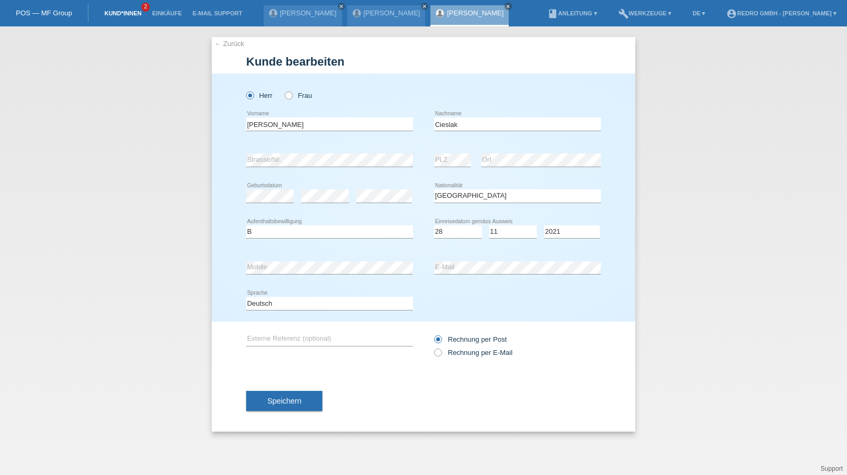
click at [124, 15] on link "Kund*innen" at bounding box center [123, 13] width 48 height 6
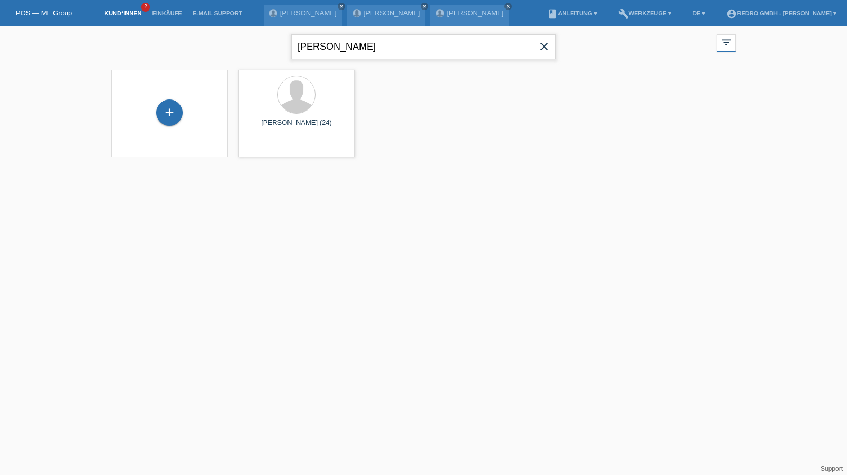
click at [333, 34] on input "[PERSON_NAME]" at bounding box center [423, 46] width 265 height 25
type input "[PERSON_NAME]"
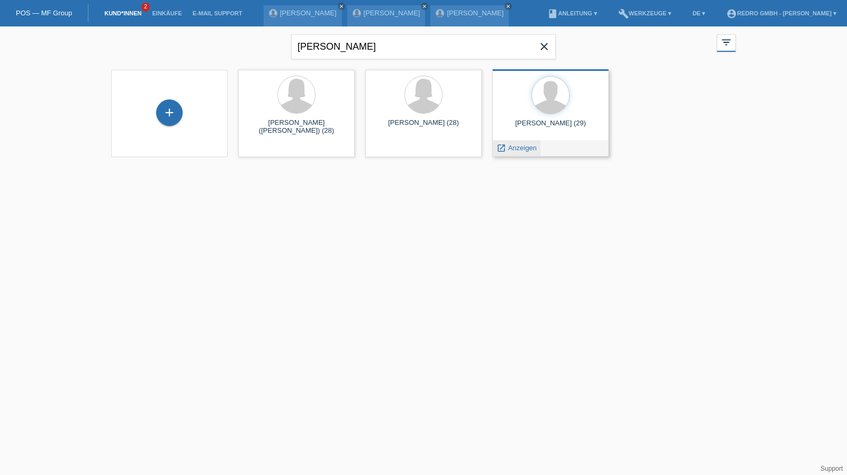
click at [526, 149] on span "Anzeigen" at bounding box center [522, 148] width 29 height 8
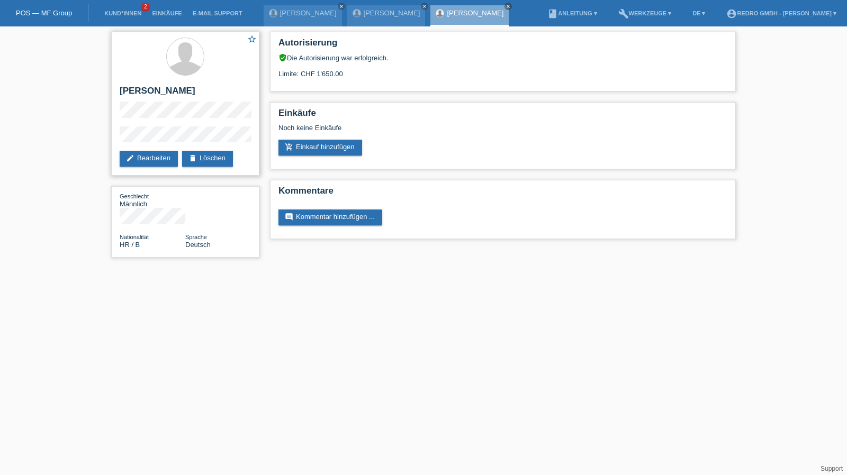
click at [134, 89] on h2 "[PERSON_NAME]" at bounding box center [185, 94] width 131 height 16
copy div "[PERSON_NAME]"
click at [80, 137] on div "star_border Stefan Macura edit Bearbeiten delete Löschen Geschlecht Männlich Na…" at bounding box center [423, 147] width 847 height 242
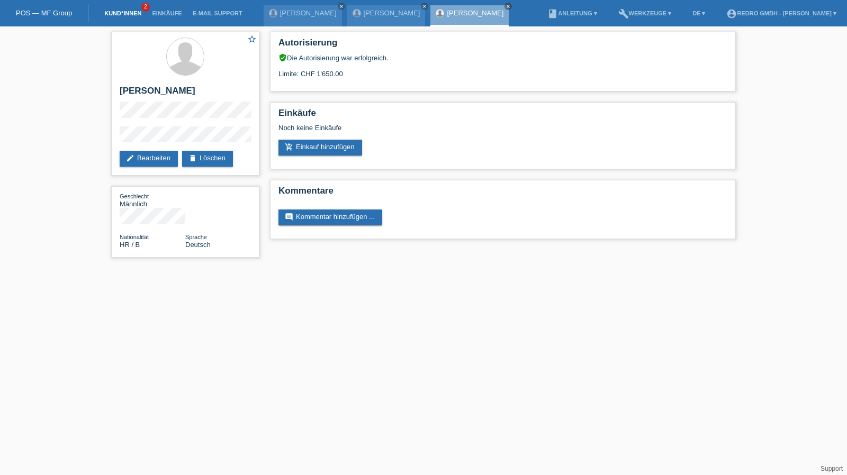
click at [115, 13] on link "Kund*innen" at bounding box center [123, 13] width 48 height 6
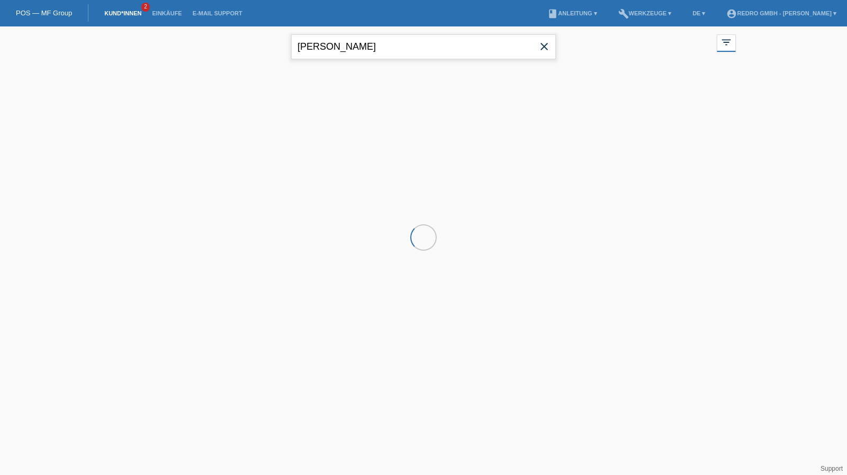
click at [414, 42] on input "macura" at bounding box center [423, 46] width 265 height 25
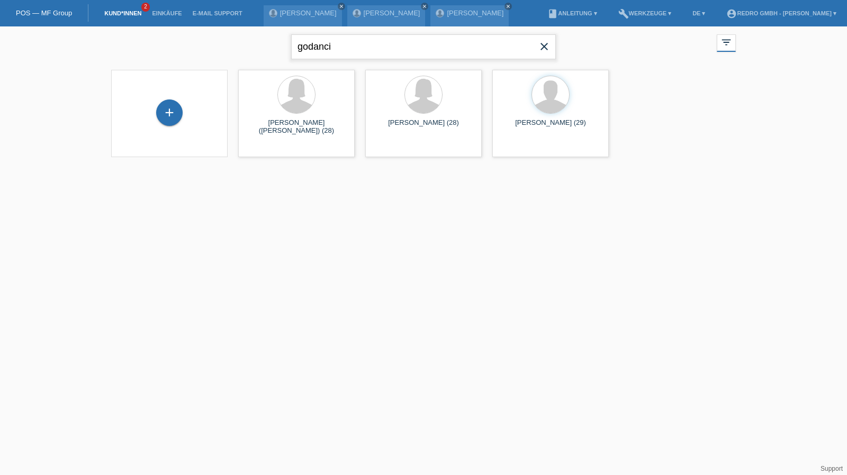
type input "godanci"
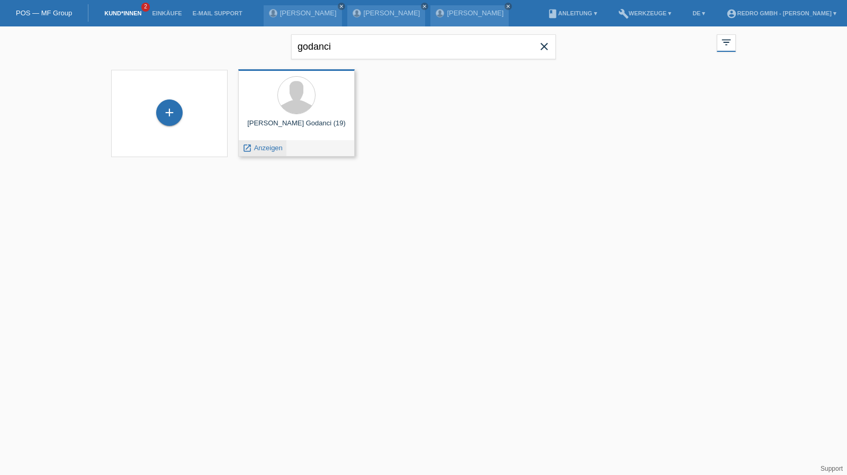
click at [273, 150] on span "Anzeigen" at bounding box center [268, 148] width 29 height 8
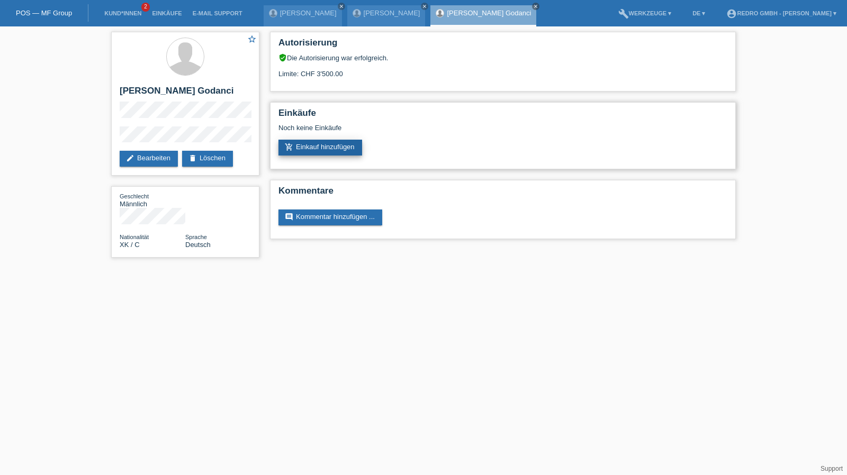
click at [323, 151] on link "add_shopping_cart Einkauf hinzufügen" at bounding box center [320, 148] width 84 height 16
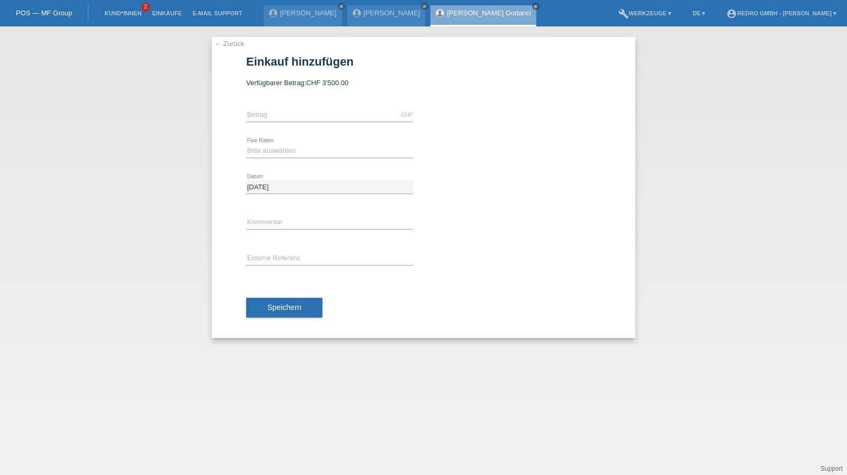
click at [226, 43] on link "← Zurück" at bounding box center [229, 44] width 30 height 8
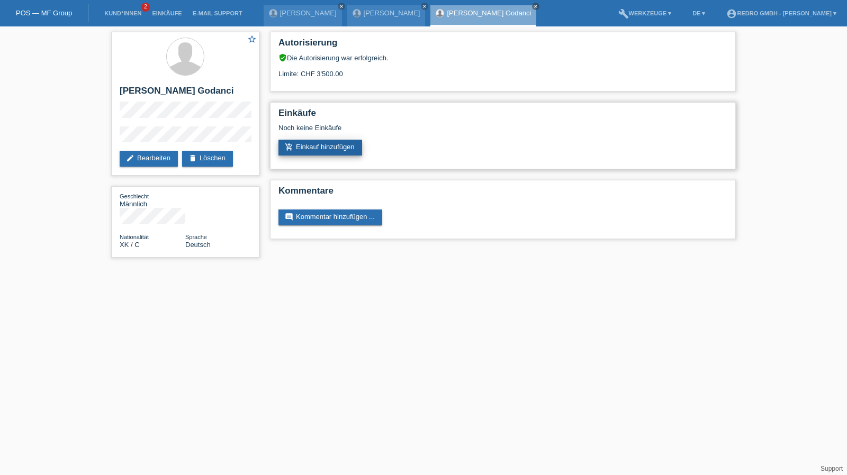
click at [310, 146] on link "add_shopping_cart Einkauf hinzufügen" at bounding box center [320, 148] width 84 height 16
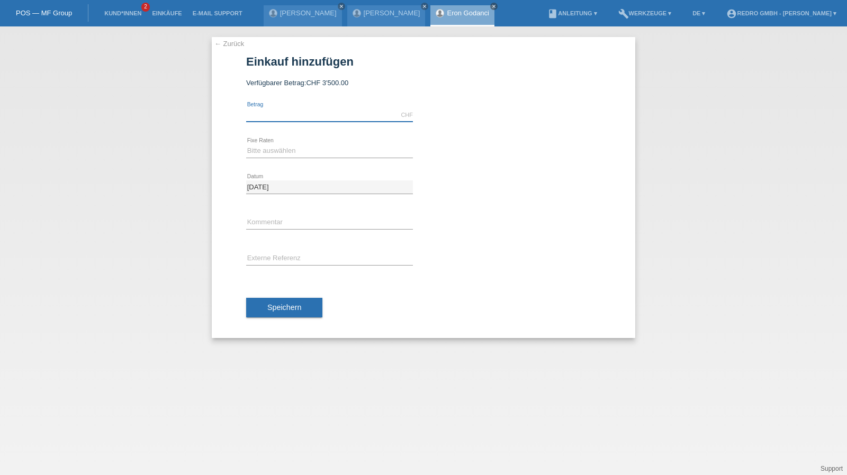
click at [286, 120] on input "text" at bounding box center [329, 115] width 167 height 13
click at [309, 120] on input "text" at bounding box center [329, 115] width 167 height 13
type input "1464.00"
click at [293, 148] on select "Bitte auswählen 6 Raten 12 Raten 24 Raten 36 Raten" at bounding box center [329, 151] width 167 height 13
click at [619, 227] on div "← Zurück Einkauf hinzufügen Verfügbarer Betrag: CHF 3'500.00 1464.00 error" at bounding box center [424, 187] width 424 height 301
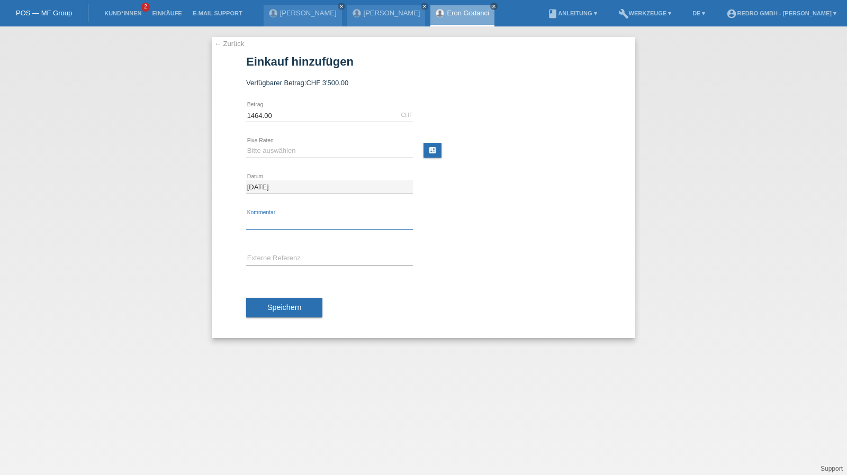
click at [291, 227] on input "text" at bounding box center [329, 223] width 167 height 13
type input "114754"
paste input "114754"
type input "114754"
click at [274, 152] on select "Bitte auswählen 6 Raten 12 Raten 24 Raten 36 Raten" at bounding box center [329, 151] width 167 height 13
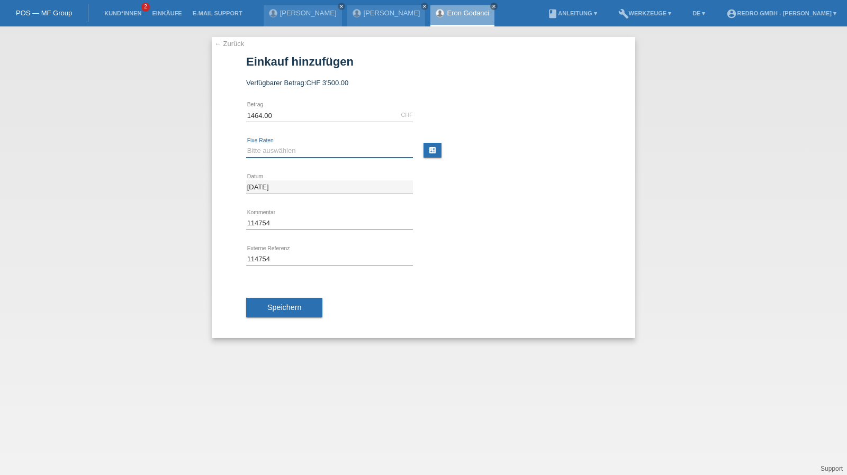
select select "584"
click at [246, 145] on select "Bitte auswählen 6 Raten 12 Raten 24 Raten 36 Raten" at bounding box center [329, 151] width 167 height 13
click at [287, 304] on span "Speichern" at bounding box center [284, 307] width 34 height 8
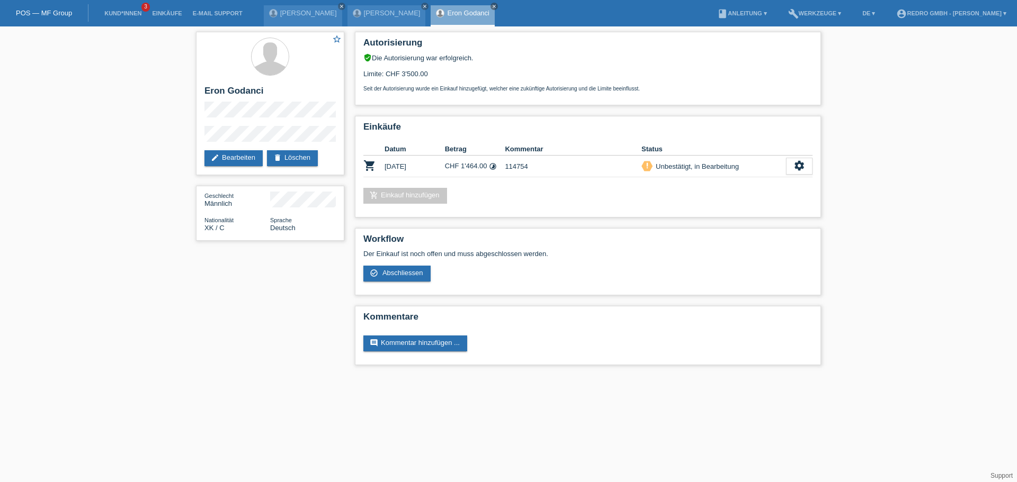
click at [195, 142] on div "star_border [PERSON_NAME] edit Bearbeiten delete Löschen Geschlecht Männlich Na…" at bounding box center [270, 138] width 159 height 225
click at [199, 140] on div "star_border [PERSON_NAME] edit Bearbeiten delete Löschen" at bounding box center [270, 103] width 148 height 143
click at [229, 94] on h2 "Eron Godanci" at bounding box center [269, 94] width 131 height 16
drag, startPoint x: 229, startPoint y: 94, endPoint x: 258, endPoint y: 124, distance: 41.6
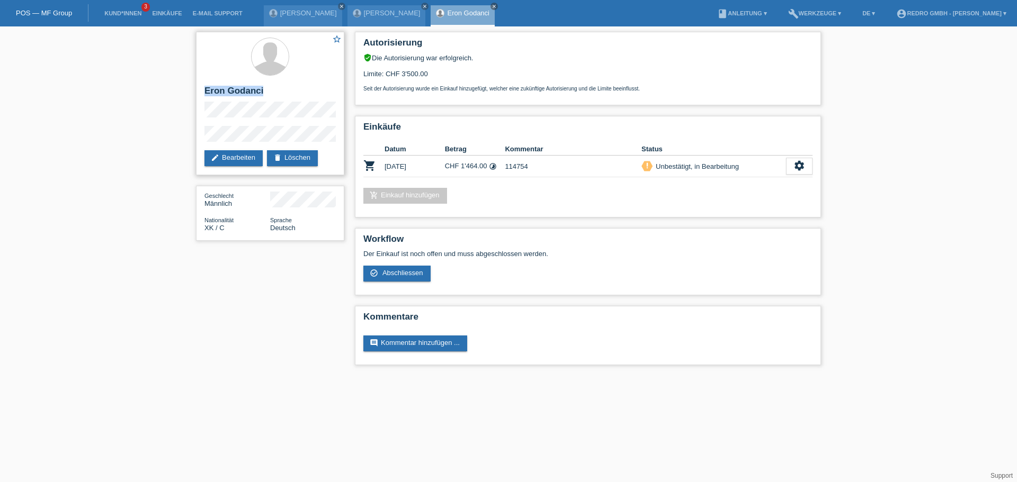
click at [229, 94] on h2 "Eron Godanci" at bounding box center [269, 94] width 131 height 16
copy div "Eron Godanci"
click at [250, 88] on h2 "Eron Godanci" at bounding box center [269, 94] width 131 height 16
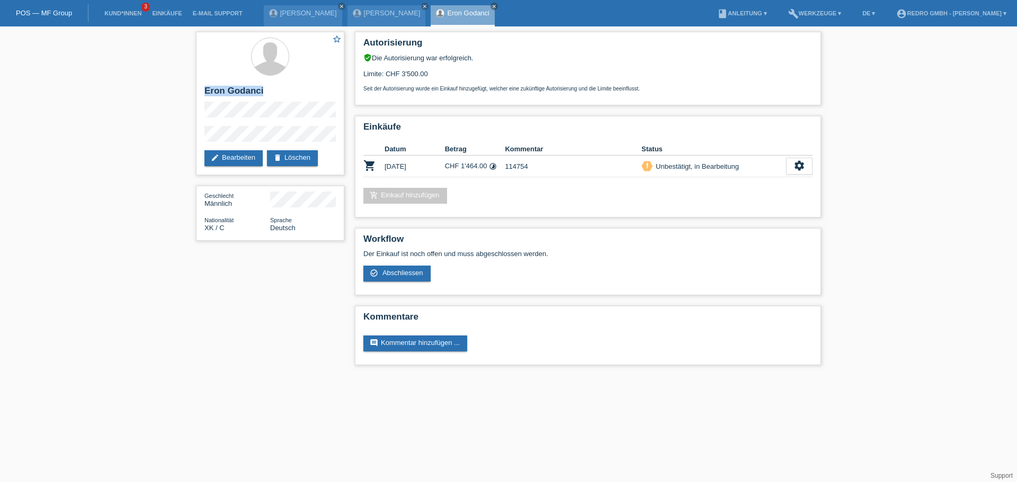
copy div "Eron Godanci"
click at [226, 124] on div "star_border Eron Godanci edit Bearbeiten delete Löschen" at bounding box center [270, 103] width 148 height 143
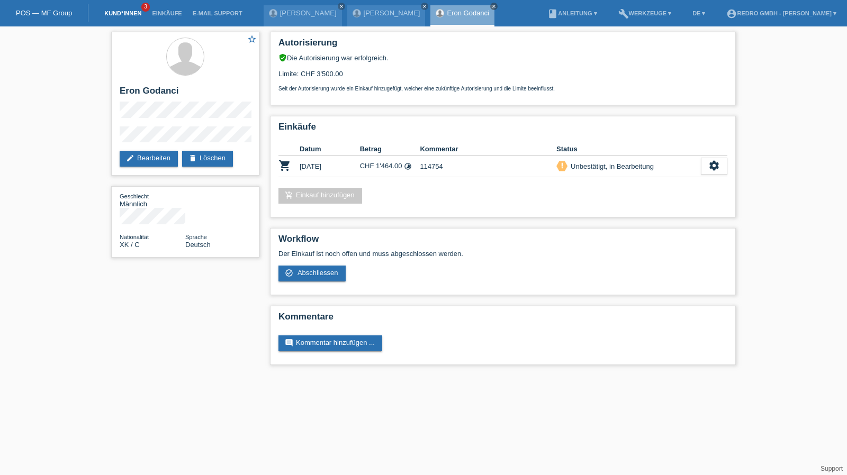
click at [104, 14] on link "Kund*innen" at bounding box center [123, 13] width 48 height 6
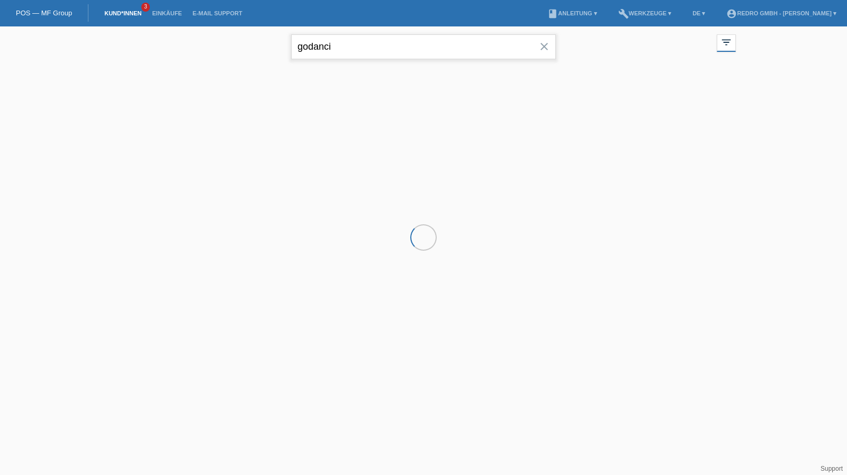
click at [475, 51] on input "godanci" at bounding box center [423, 46] width 265 height 25
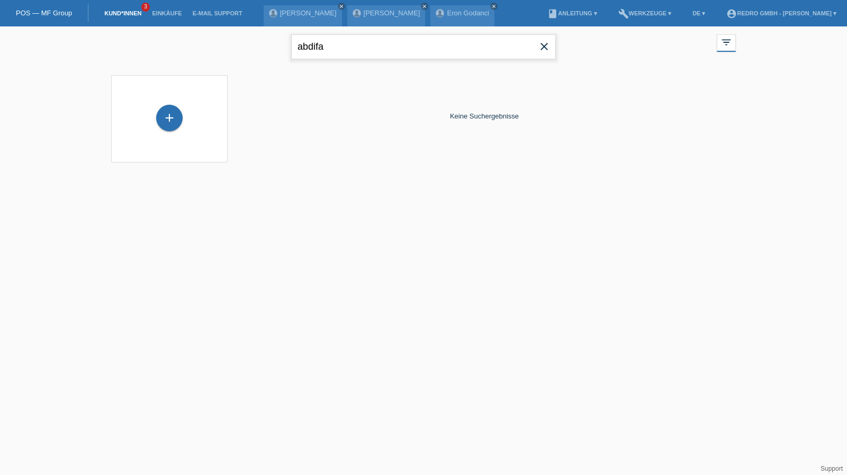
type input "abdifa"
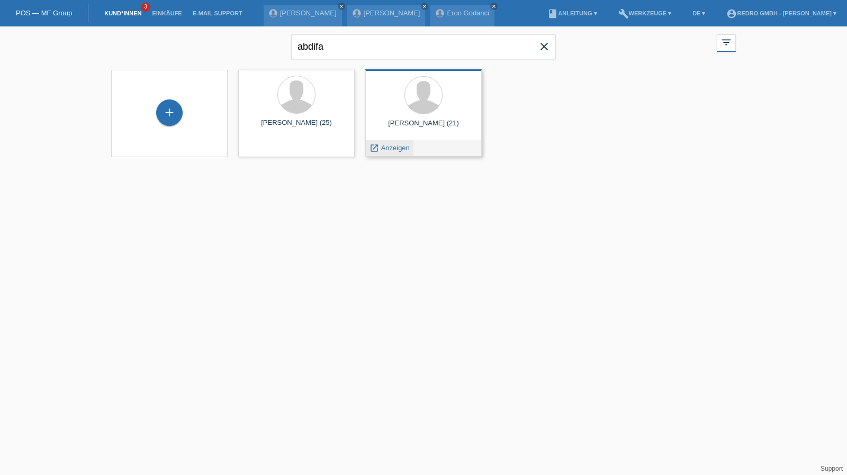
click at [399, 146] on span "Anzeigen" at bounding box center [395, 148] width 29 height 8
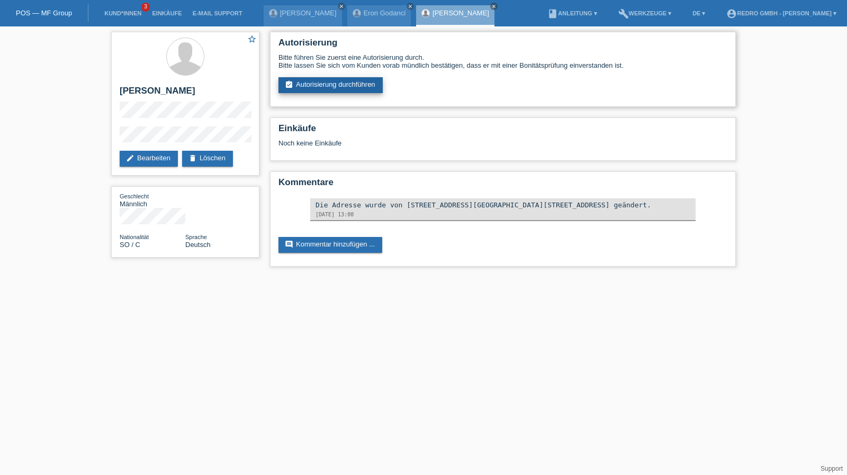
click at [338, 88] on link "assignment_turned_in Autorisierung durchführen" at bounding box center [330, 85] width 104 height 16
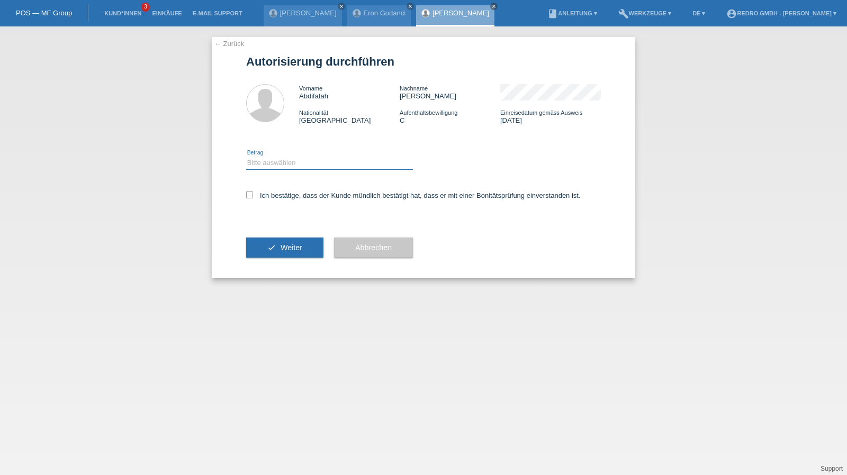
drag, startPoint x: 308, startPoint y: 161, endPoint x: 304, endPoint y: 169, distance: 9.0
click at [308, 161] on select "Bitte auswählen CHF 1.00 - CHF 499.00 CHF 500.00 - CHF 1'999.00 CHF 2'000.00 - …" at bounding box center [329, 163] width 167 height 13
select select "1"
click at [246, 157] on select "Bitte auswählen CHF 1.00 - CHF 499.00 CHF 500.00 - CHF 1'999.00 CHF 2'000.00 - …" at bounding box center [329, 163] width 167 height 13
click at [283, 195] on label "Ich bestätige, dass der Kunde mündlich bestätigt hat, dass er mit einer Bonität…" at bounding box center [413, 196] width 335 height 8
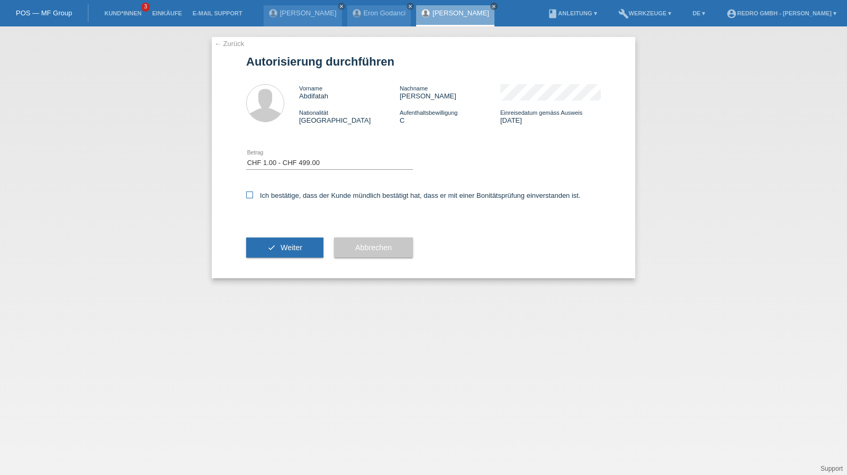
click at [253, 195] on input "Ich bestätige, dass der Kunde mündlich bestätigt hat, dass er mit einer Bonität…" at bounding box center [249, 195] width 7 height 7
checkbox input "true"
click at [272, 246] on button "check Weiter" at bounding box center [284, 248] width 77 height 20
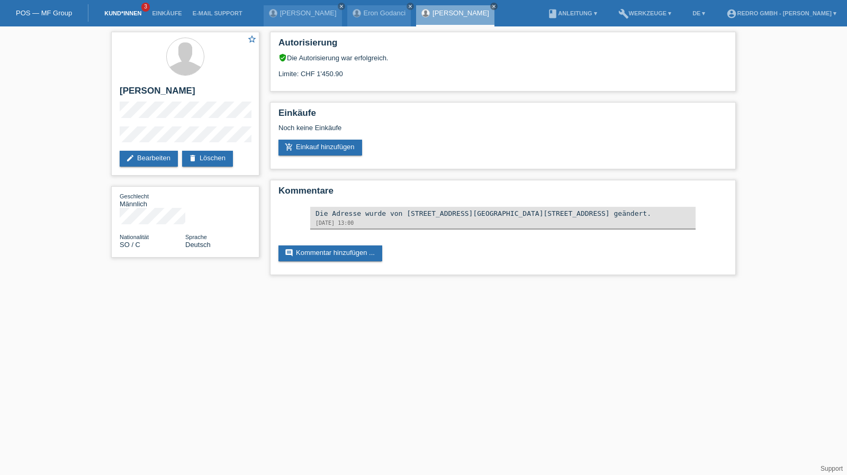
click at [120, 13] on link "Kund*innen" at bounding box center [123, 13] width 48 height 6
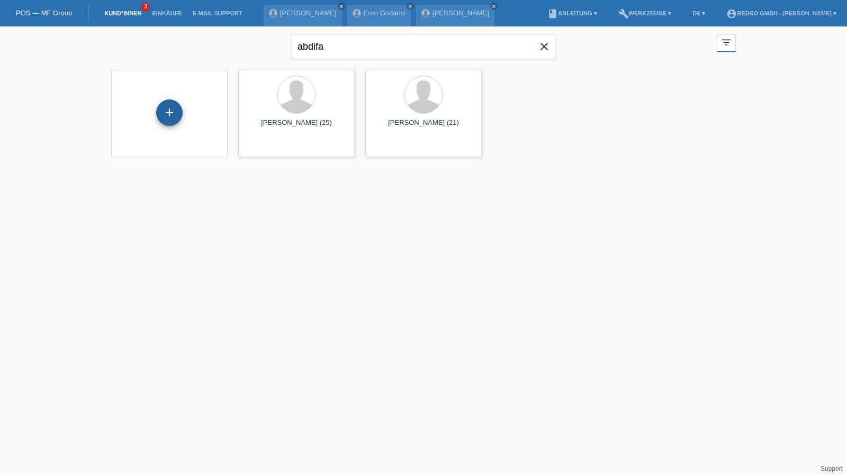
click at [166, 115] on div "+" at bounding box center [169, 113] width 26 height 26
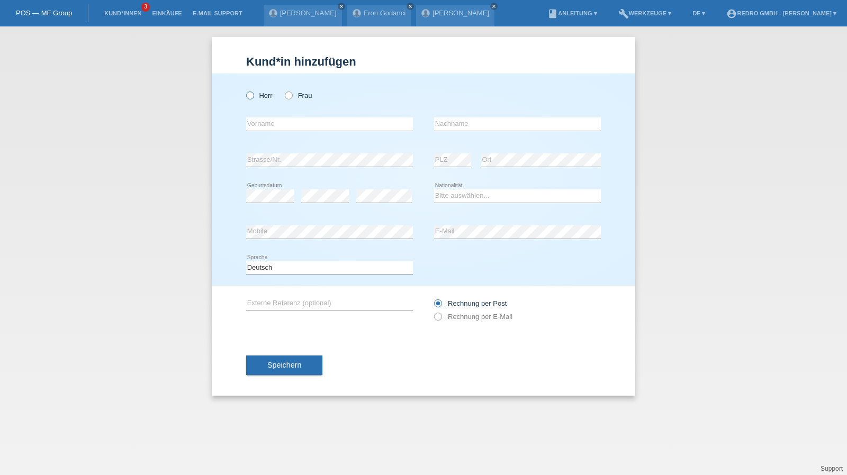
click at [267, 99] on label "Herr" at bounding box center [259, 96] width 26 height 8
click at [253, 98] on input "Herr" at bounding box center [249, 95] width 7 height 7
radio input "true"
click at [263, 127] on input "text" at bounding box center [329, 124] width 167 height 13
type input "Lamine"
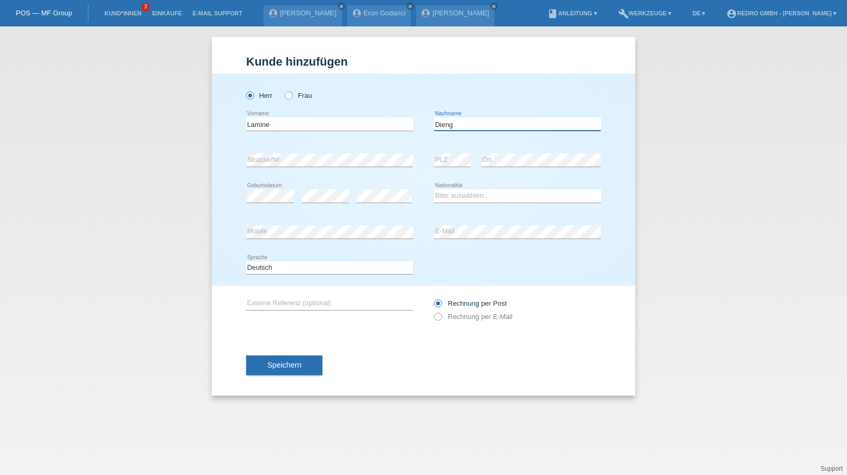
type input "Dieng"
select select "SN"
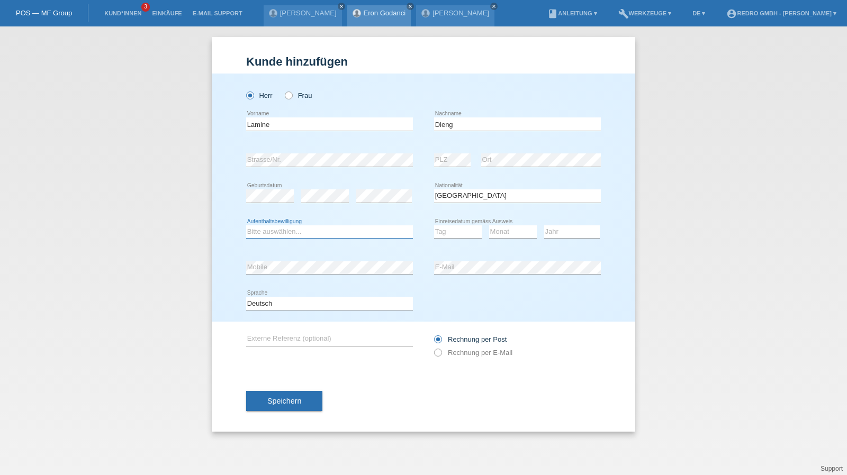
select select "B"
select select "15"
select select "09"
select select "2017"
click at [298, 310] on div "Deutsch Français Italiano English error Sprache" at bounding box center [329, 304] width 167 height 36
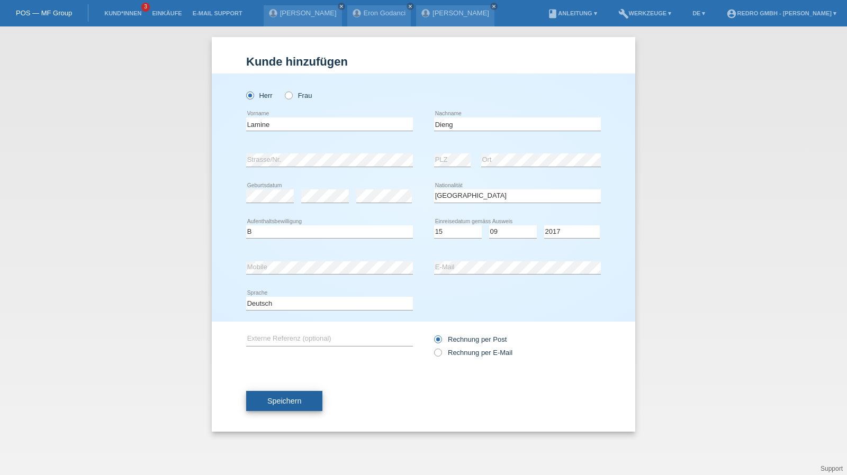
click at [273, 401] on span "Speichern" at bounding box center [284, 401] width 34 height 8
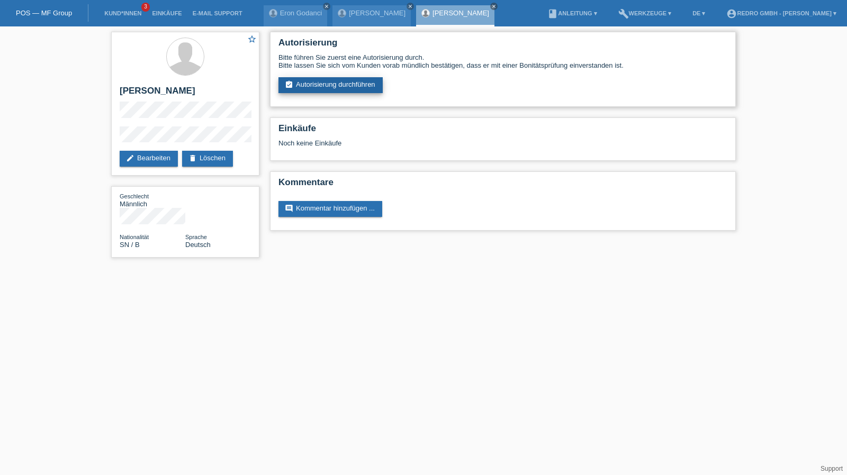
click at [318, 92] on link "assignment_turned_in Autorisierung durchführen" at bounding box center [330, 85] width 104 height 16
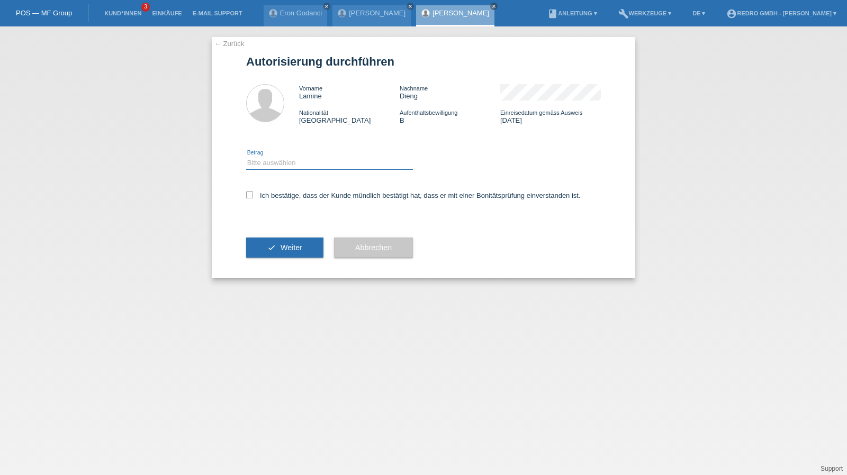
click at [293, 163] on select "Bitte auswählen CHF 1.00 - CHF 499.00 CHF 500.00 - CHF 1'999.00 CHF 2'000.00 - …" at bounding box center [329, 163] width 167 height 13
select select "1"
click at [246, 157] on select "Bitte auswählen CHF 1.00 - CHF 499.00 CHF 500.00 - CHF 1'999.00 CHF 2'000.00 - …" at bounding box center [329, 163] width 167 height 13
click at [291, 196] on label "Ich bestätige, dass der Kunde mündlich bestätigt hat, dass er mit einer Bonität…" at bounding box center [413, 196] width 335 height 8
click at [253, 196] on input "Ich bestätige, dass der Kunde mündlich bestätigt hat, dass er mit einer Bonität…" at bounding box center [249, 195] width 7 height 7
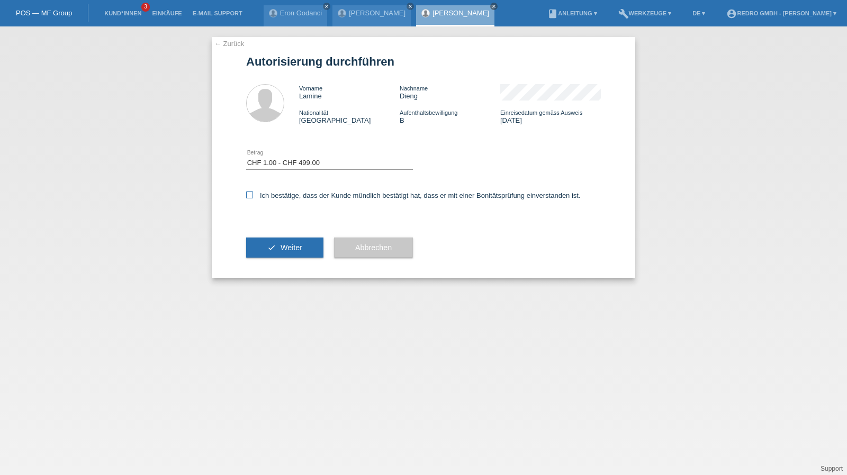
checkbox input "true"
click at [291, 244] on span "Weiter" at bounding box center [292, 248] width 22 height 8
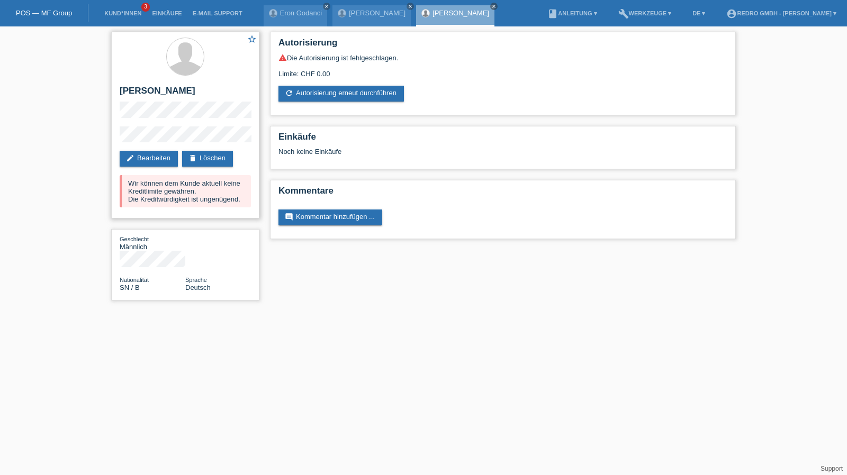
click at [168, 92] on h2 "[PERSON_NAME]" at bounding box center [185, 94] width 131 height 16
copy h2 "Dieng"
click at [114, 10] on link "Kund*innen" at bounding box center [123, 13] width 48 height 6
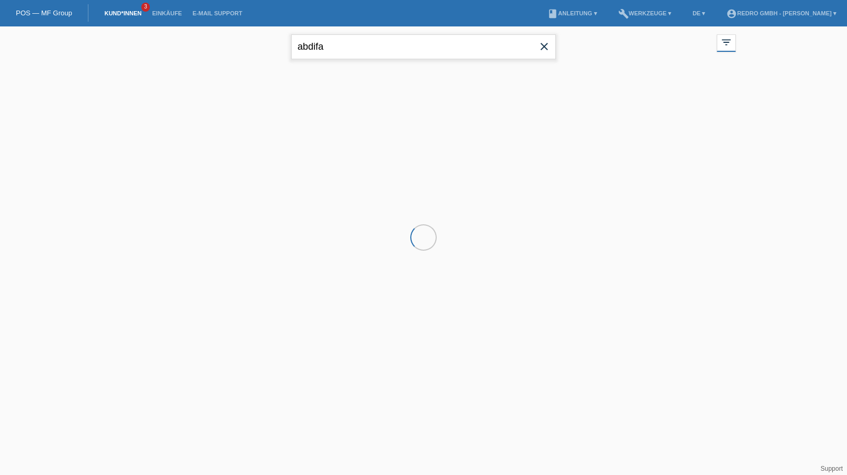
click at [354, 44] on input "abdifa" at bounding box center [423, 46] width 265 height 25
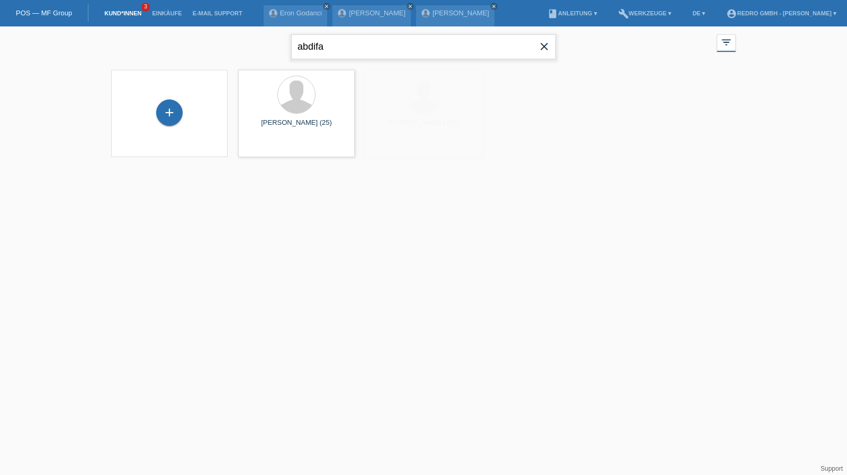
click at [354, 44] on input "abdifa" at bounding box center [423, 46] width 265 height 25
type input "kais"
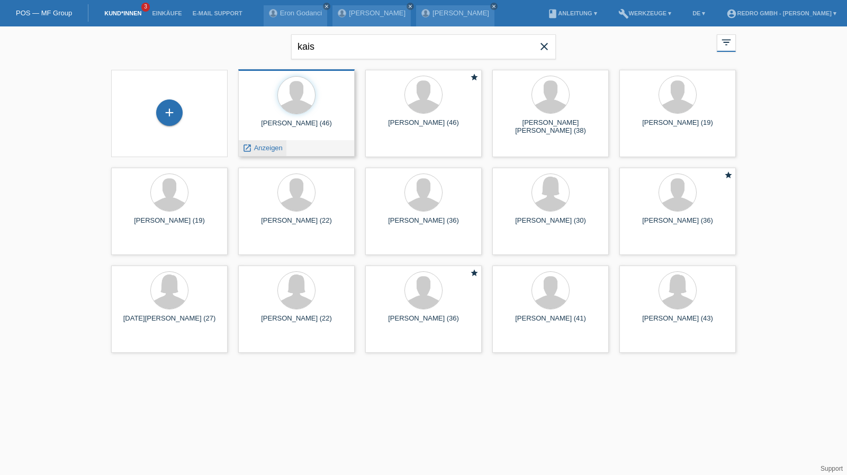
click at [259, 151] on span "Anzeigen" at bounding box center [268, 148] width 29 height 8
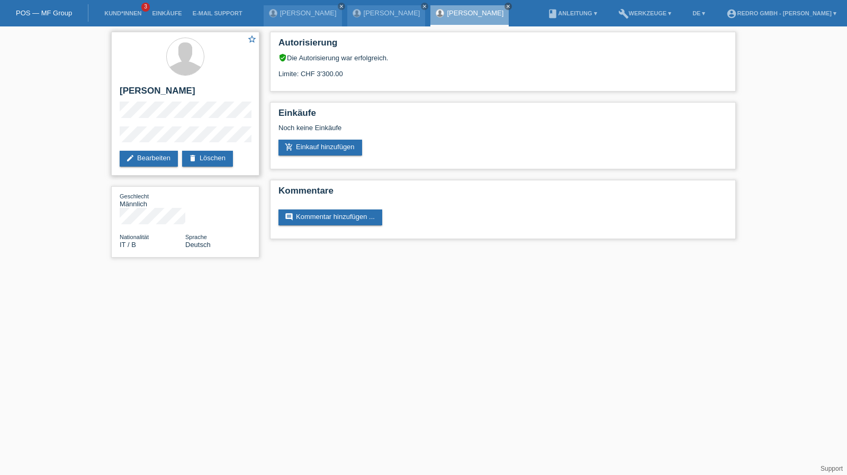
click at [133, 87] on h2 "[PERSON_NAME]" at bounding box center [185, 94] width 131 height 16
copy div "[PERSON_NAME]"
click at [108, 141] on div "star_border [PERSON_NAME] edit Bearbeiten delete Löschen Geschlecht Männlich Na…" at bounding box center [185, 147] width 159 height 242
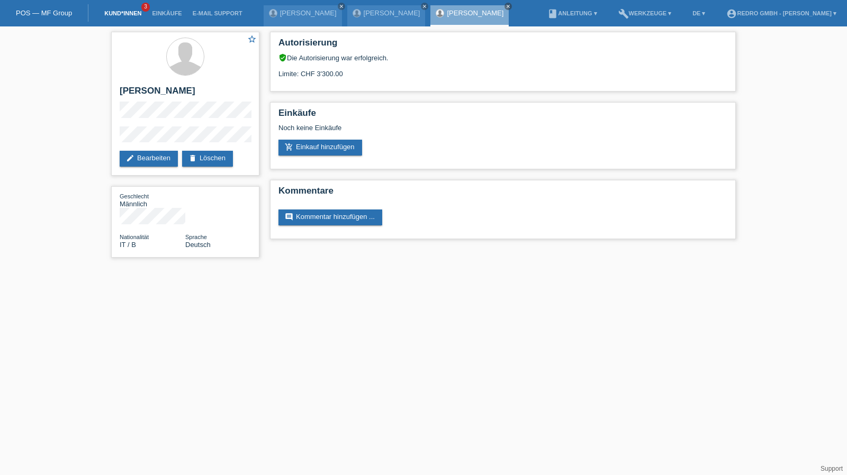
click at [137, 14] on link "Kund*innen" at bounding box center [123, 13] width 48 height 6
